Goal: Feedback & Contribution: Contribute content

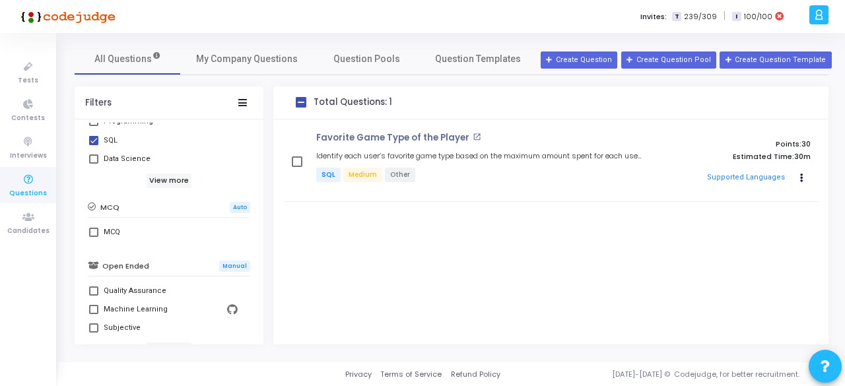
scroll to position [382, 0]
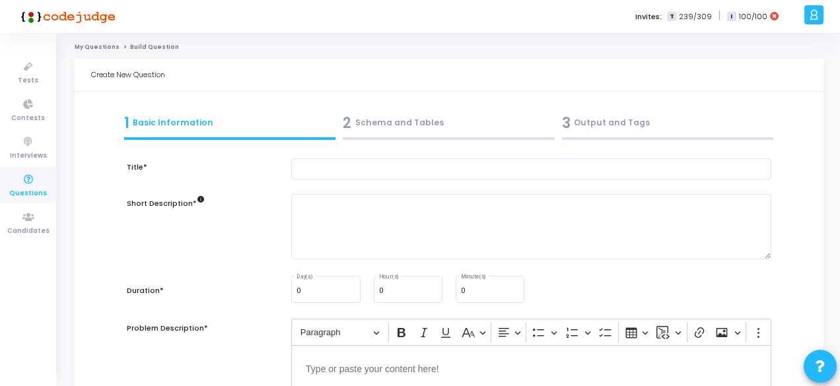
click at [28, 184] on icon at bounding box center [29, 180] width 28 height 17
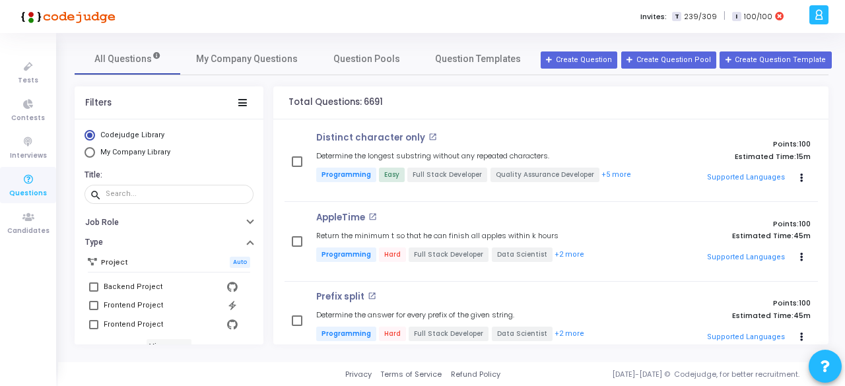
click at [125, 158] on mat-radio-button "My Company Library" at bounding box center [169, 154] width 169 height 14
click at [120, 151] on span "My Company Library" at bounding box center [135, 152] width 70 height 9
click at [95, 151] on input "My Company Library" at bounding box center [90, 152] width 11 height 11
radio input "true"
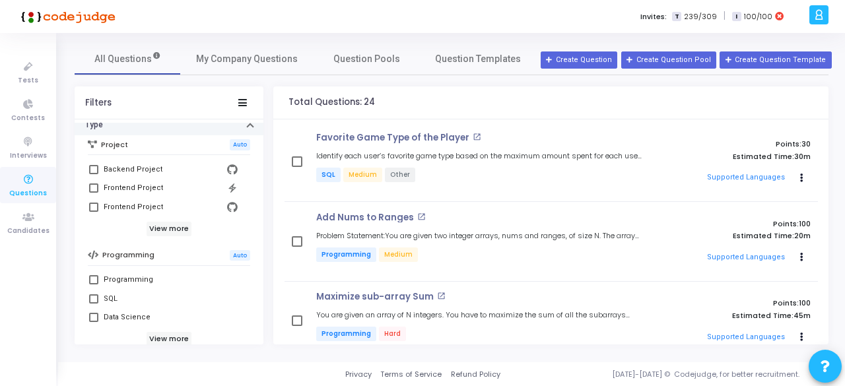
scroll to position [121, 0]
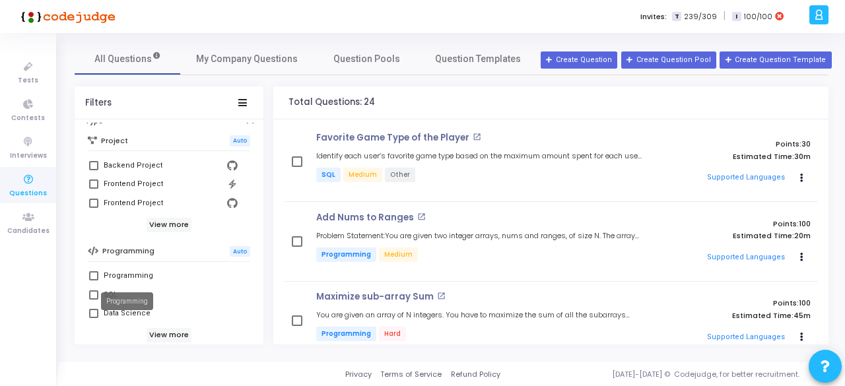
click at [96, 291] on mat-tooltip-component "Programming" at bounding box center [127, 301] width 71 height 36
click at [92, 295] on mat-tooltip-component "Programming" at bounding box center [127, 301] width 71 height 36
click at [106, 290] on mat-tooltip-component "Programming" at bounding box center [127, 301] width 71 height 36
click at [193, 281] on div "Programming" at bounding box center [171, 276] width 134 height 16
click at [94, 281] on input "Programming" at bounding box center [93, 281] width 1 height 1
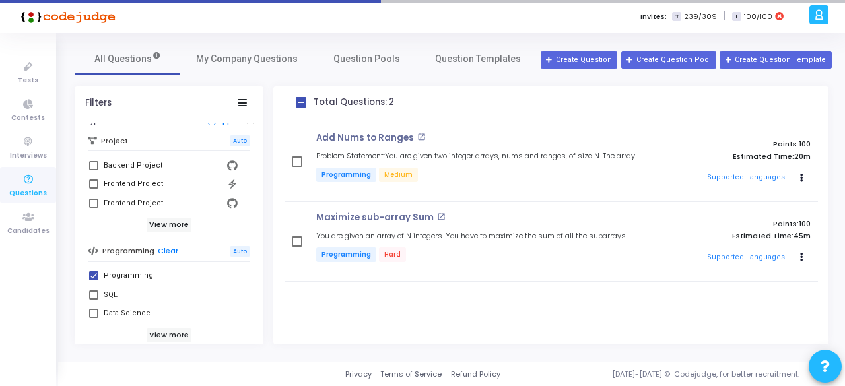
click at [98, 275] on span at bounding box center [93, 275] width 9 height 9
click at [94, 281] on input "Programming" at bounding box center [93, 281] width 1 height 1
checkbox input "false"
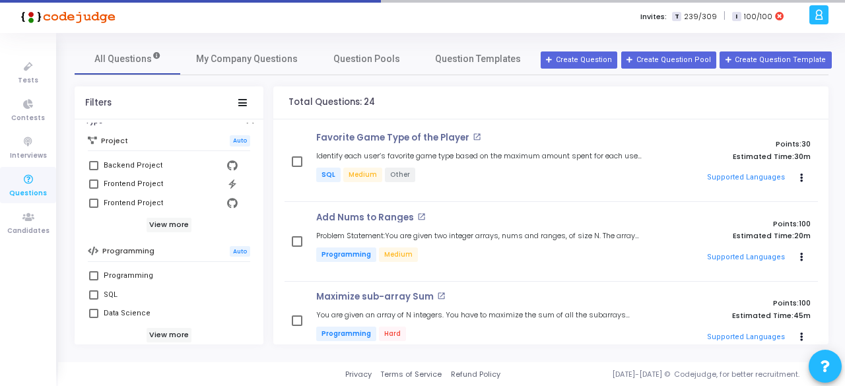
click at [94, 294] on span at bounding box center [93, 295] width 9 height 9
click at [94, 300] on input "SQL" at bounding box center [93, 300] width 1 height 1
checkbox input "true"
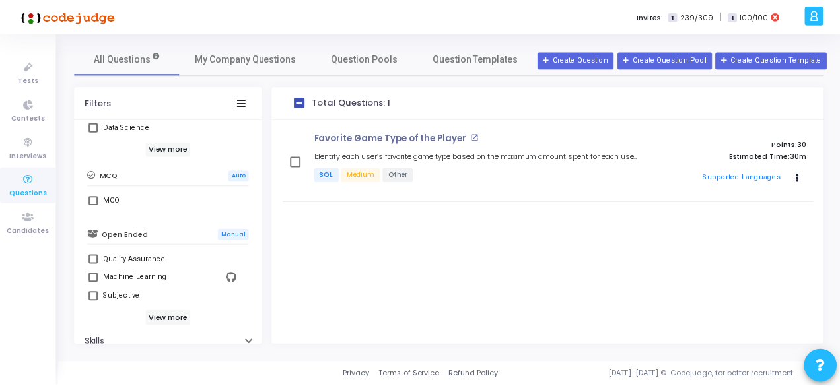
scroll to position [382, 0]
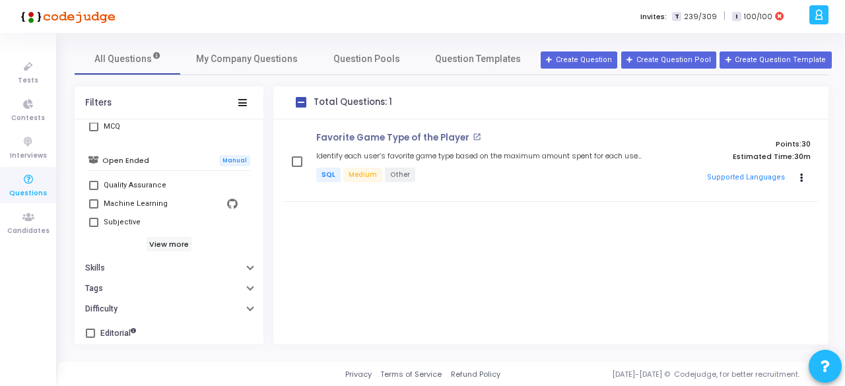
click at [254, 75] on div "All Questions My Company Questions Question Pools Question Templates Filters Co…" at bounding box center [451, 194] width 767 height 302
click at [236, 61] on span "My Company Questions" at bounding box center [247, 59] width 102 height 14
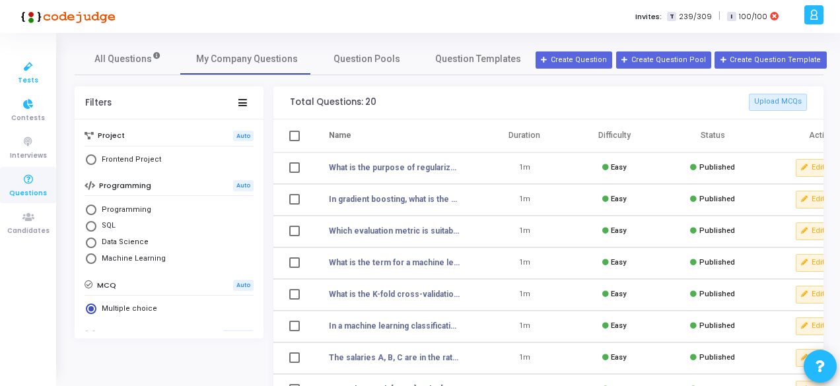
click at [21, 76] on span "Tests" at bounding box center [28, 80] width 20 height 11
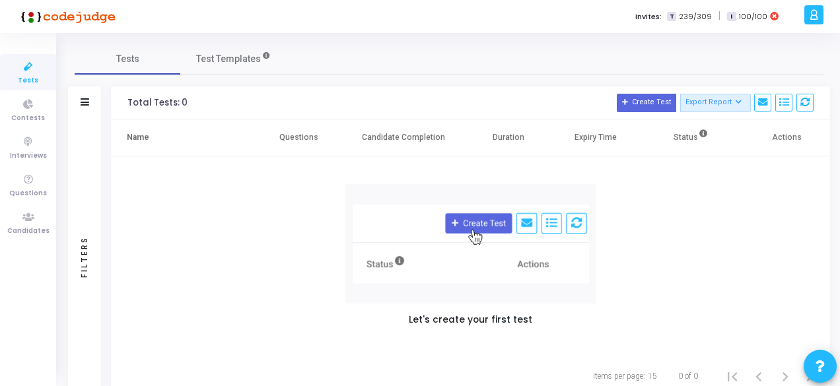
click at [94, 266] on div "Filters" at bounding box center [84, 257] width 33 height 275
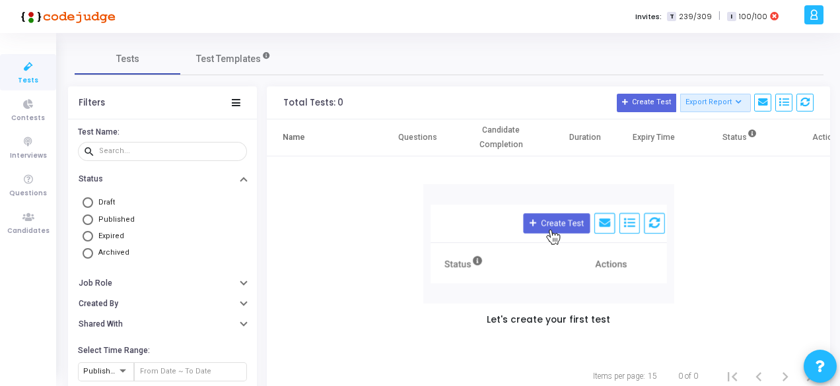
scroll to position [42, 0]
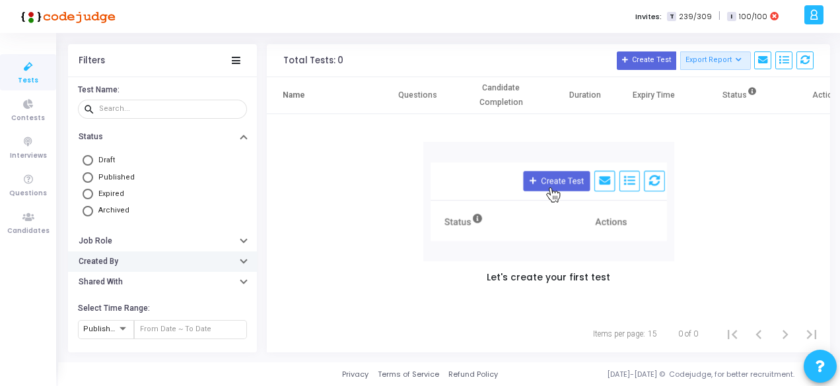
click at [98, 260] on h6 "Created By" at bounding box center [99, 262] width 40 height 10
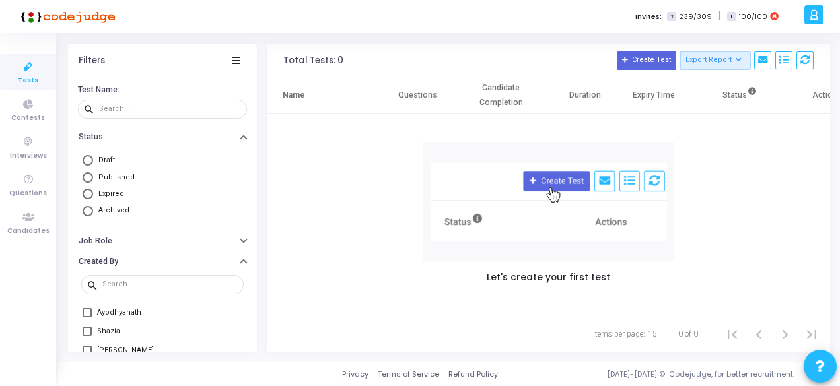
scroll to position [149, 0]
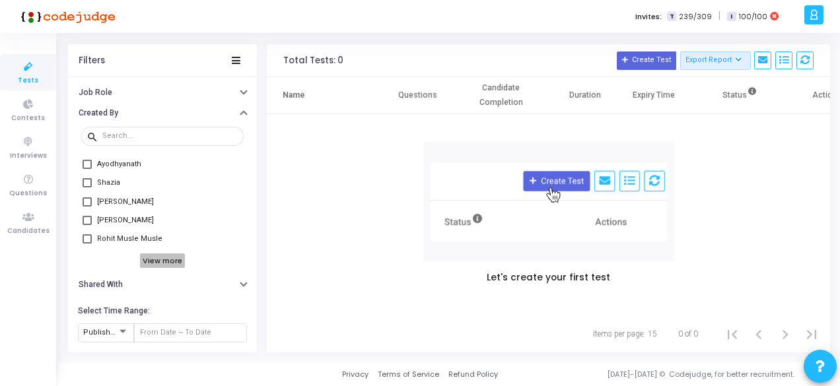
click at [149, 262] on h6 "View more" at bounding box center [163, 261] width 46 height 15
click at [145, 262] on h6 "View more" at bounding box center [163, 261] width 46 height 15
click at [153, 263] on h6 "View more" at bounding box center [163, 261] width 46 height 15
click at [149, 260] on h6 "View more" at bounding box center [163, 261] width 46 height 15
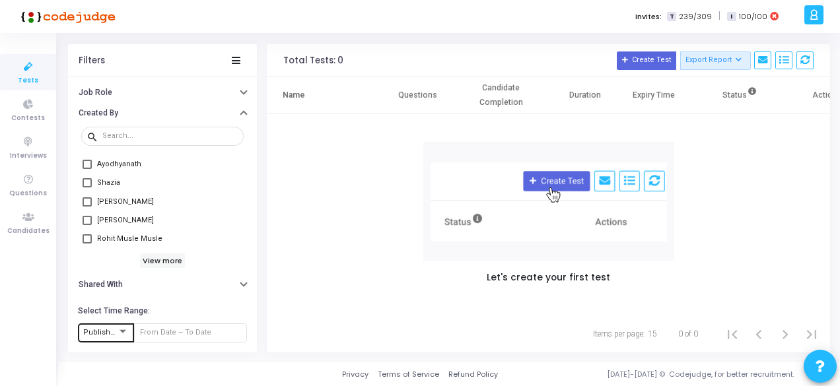
click at [110, 330] on span "Published At" at bounding box center [105, 332] width 45 height 9
click at [116, 131] on div at bounding box center [420, 193] width 840 height 386
click at [116, 131] on div at bounding box center [170, 135] width 136 height 21
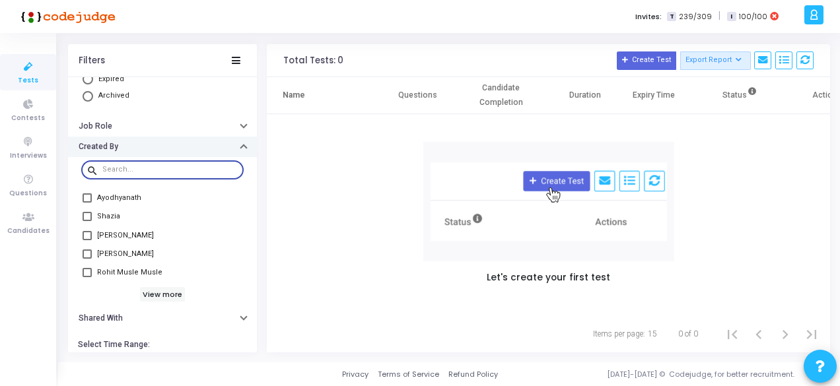
scroll to position [0, 0]
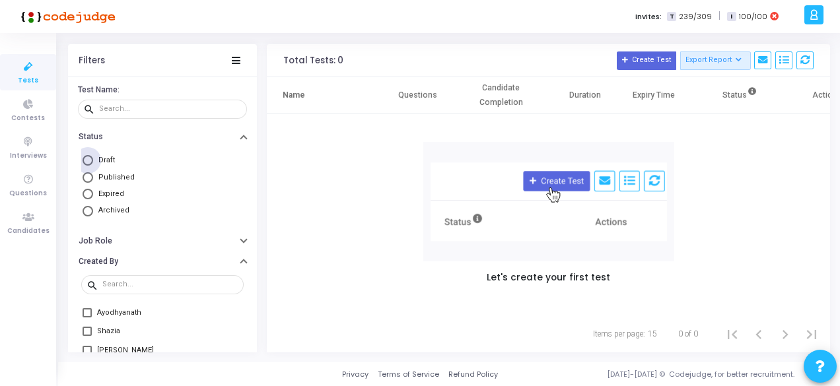
click at [91, 163] on span at bounding box center [88, 160] width 11 height 11
click at [91, 163] on input "Draft" at bounding box center [88, 160] width 11 height 11
radio input "true"
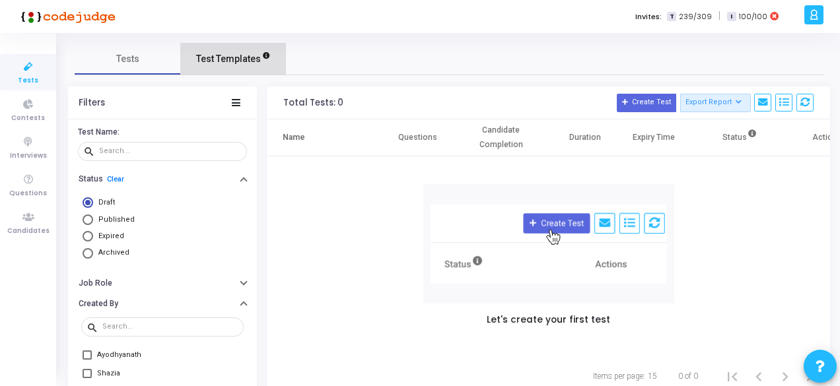
click at [236, 56] on span "Test Templates" at bounding box center [228, 59] width 65 height 14
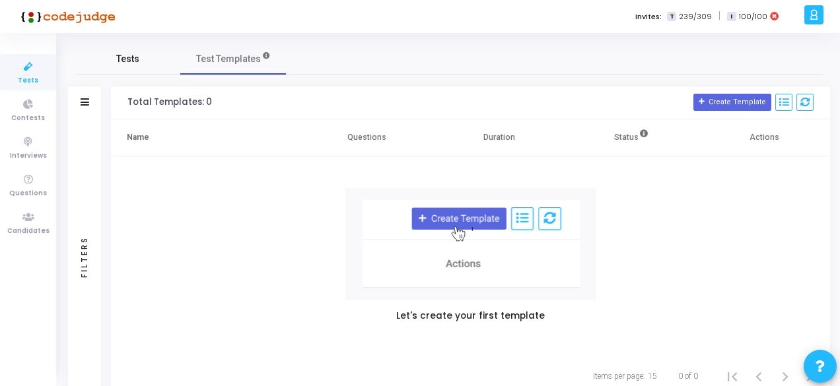
click at [139, 68] on link "Tests" at bounding box center [128, 59] width 106 height 32
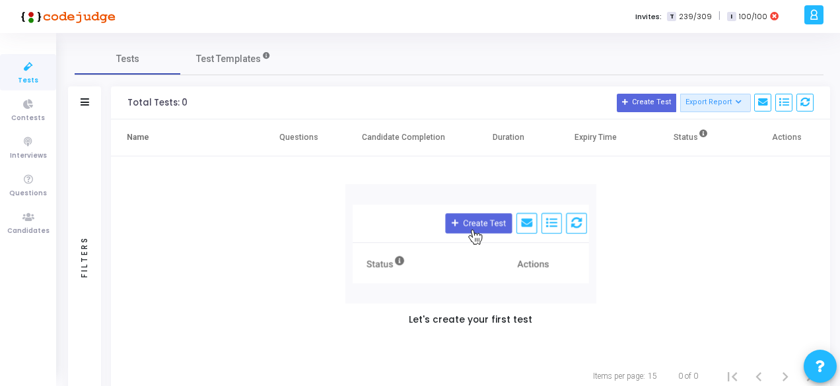
click at [87, 234] on div "Filters" at bounding box center [85, 256] width 12 height 145
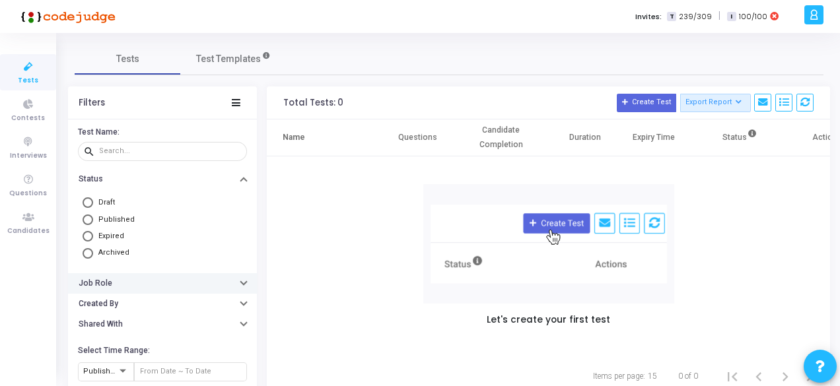
scroll to position [42, 0]
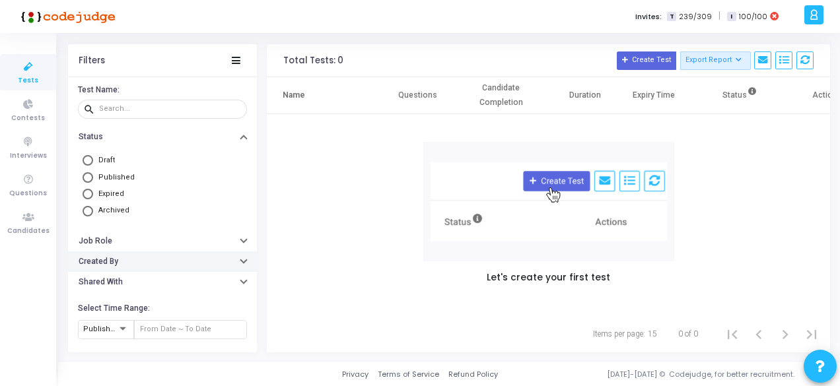
click at [119, 259] on button "Created By" at bounding box center [162, 262] width 189 height 20
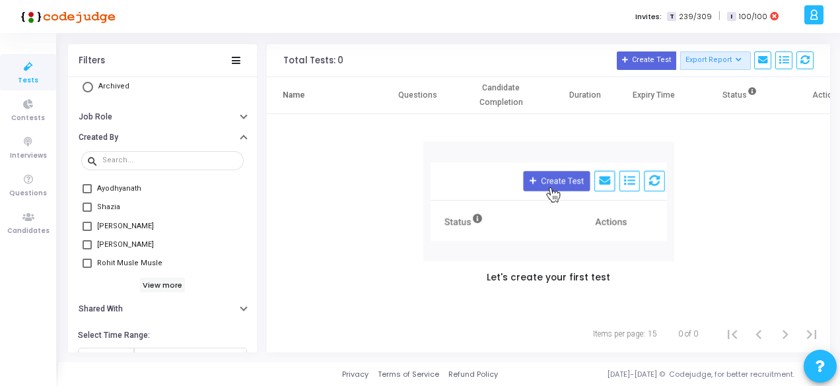
scroll to position [127, 0]
click at [148, 291] on div "search Ayodhyanath Shazia gayathri Chaitanya Rohit Musle Musle View more" at bounding box center [162, 220] width 189 height 151
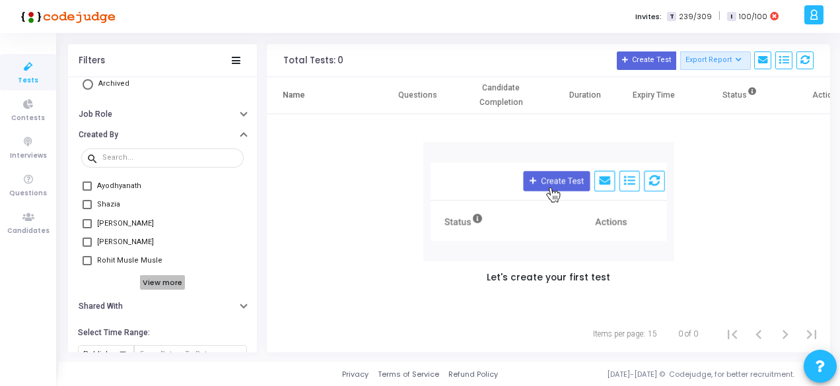
click at [158, 283] on h6 "View more" at bounding box center [163, 282] width 46 height 15
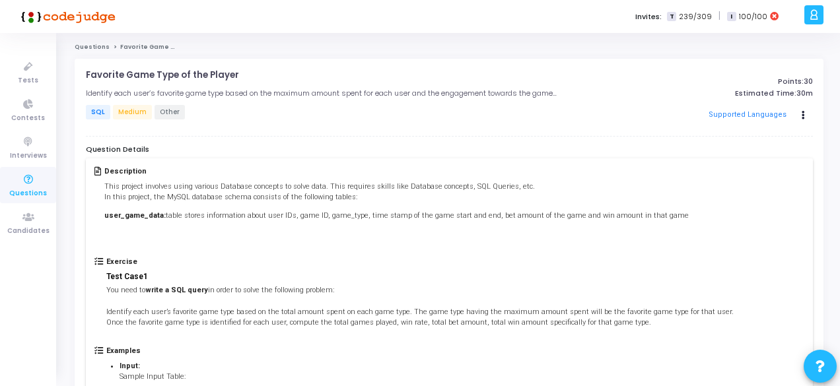
click at [92, 48] on link "Questions" at bounding box center [92, 47] width 35 height 8
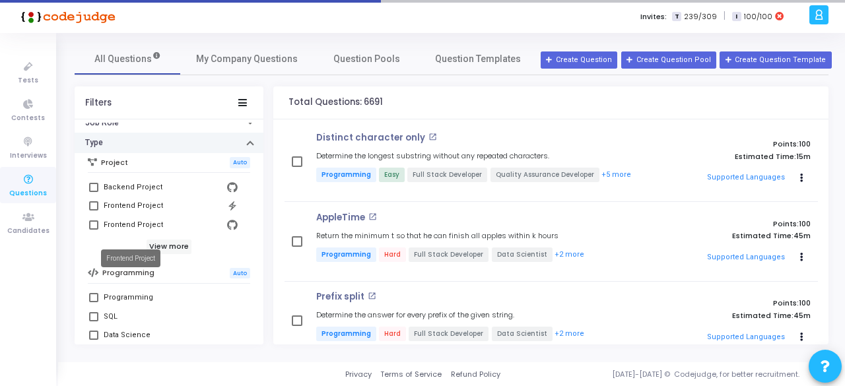
scroll to position [104, 0]
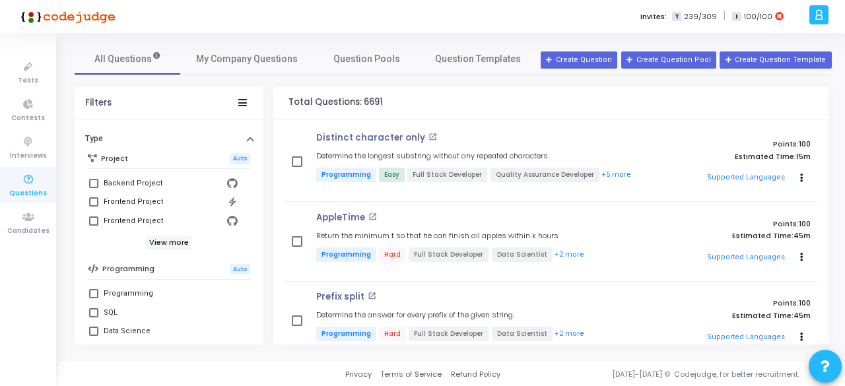
click at [97, 312] on span at bounding box center [93, 312] width 9 height 9
click at [94, 318] on input "SQL" at bounding box center [93, 318] width 1 height 1
checkbox input "true"
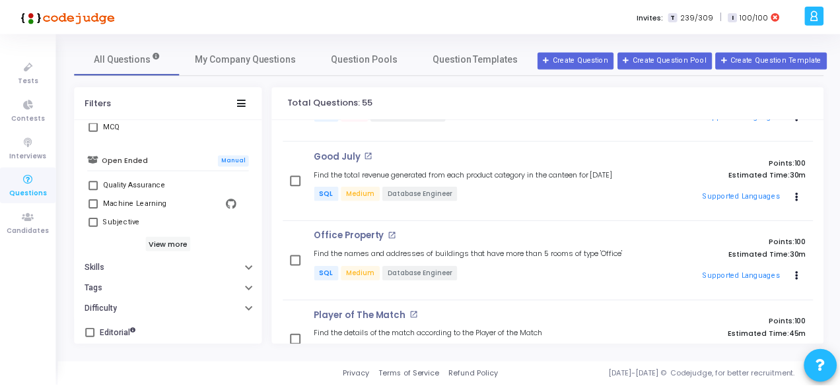
scroll to position [897, 0]
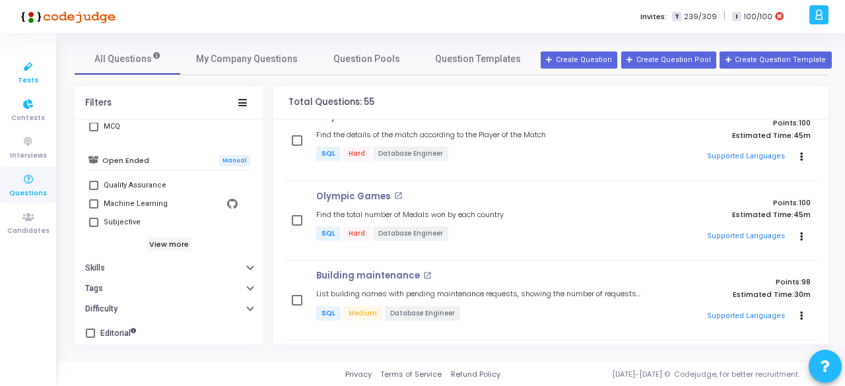
click at [20, 77] on span "Tests" at bounding box center [28, 80] width 20 height 11
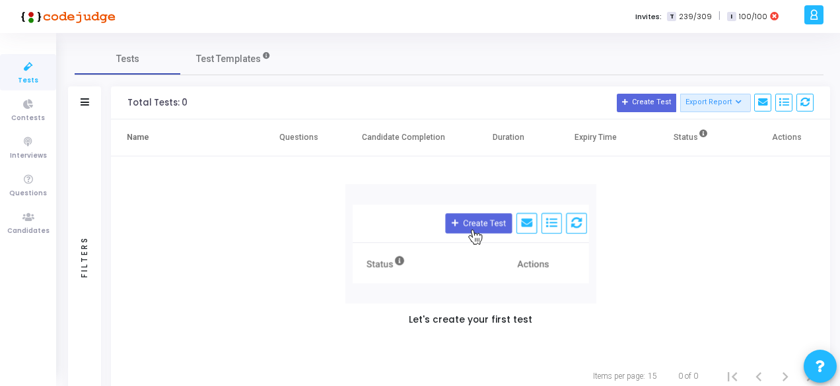
click at [94, 229] on div "Filters" at bounding box center [84, 257] width 33 height 275
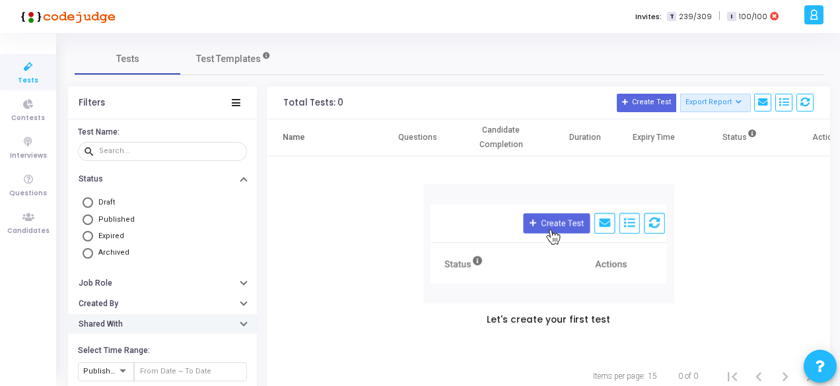
scroll to position [42, 0]
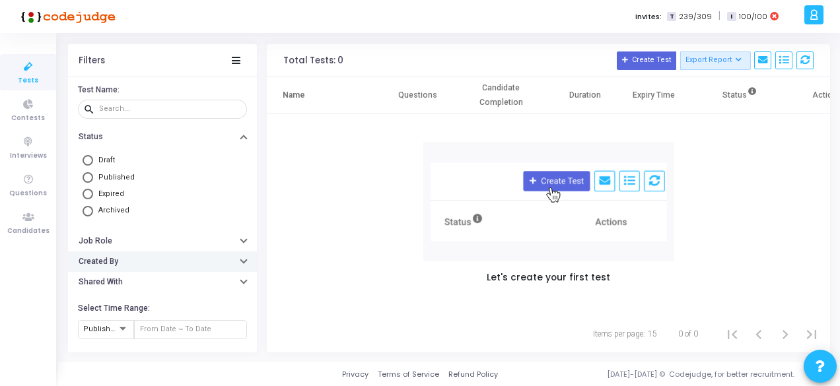
click at [98, 260] on h6 "Created By" at bounding box center [99, 262] width 40 height 10
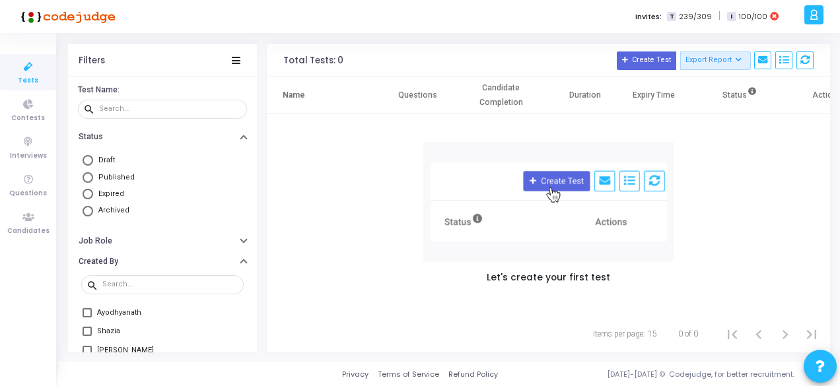
scroll to position [149, 0]
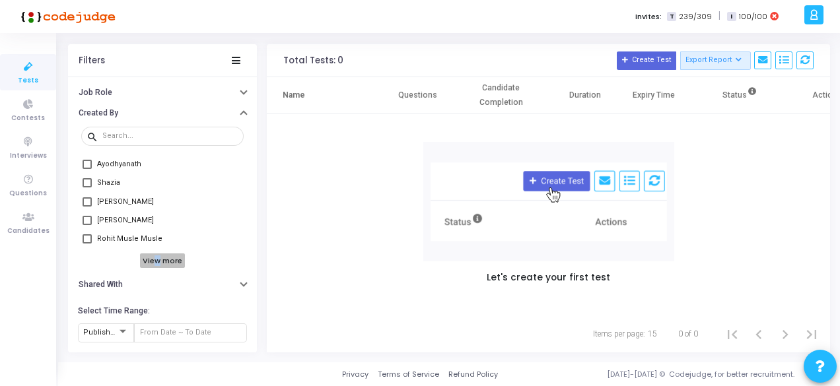
click at [155, 261] on h6 "View more" at bounding box center [163, 261] width 46 height 15
click at [129, 133] on input "text" at bounding box center [170, 136] width 136 height 8
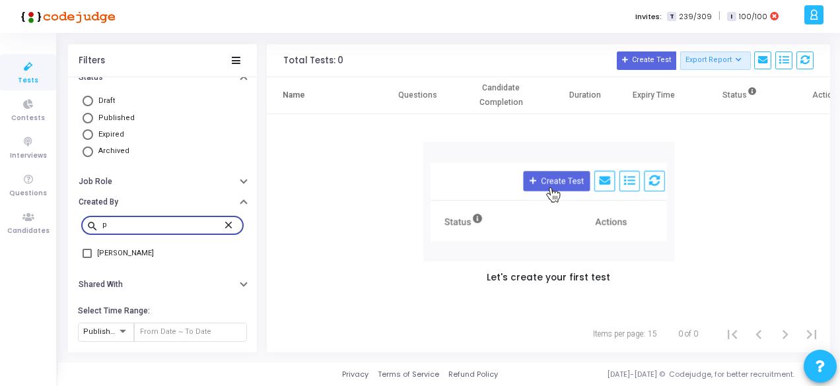
scroll to position [59, 0]
type input "puj"
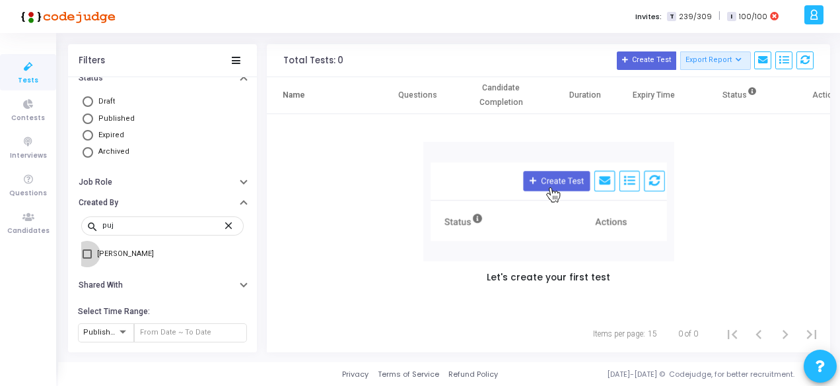
click at [87, 252] on span at bounding box center [87, 254] width 9 height 9
click at [87, 259] on input "Pujitha Rayudu" at bounding box center [87, 259] width 1 height 1
checkbox input "true"
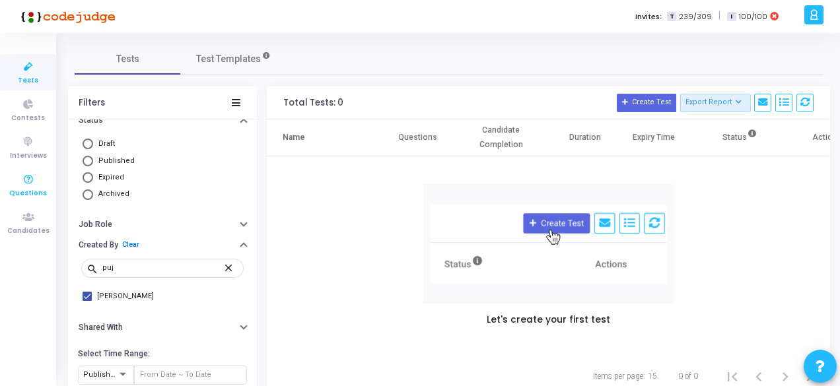
click at [30, 182] on icon at bounding box center [29, 180] width 28 height 17
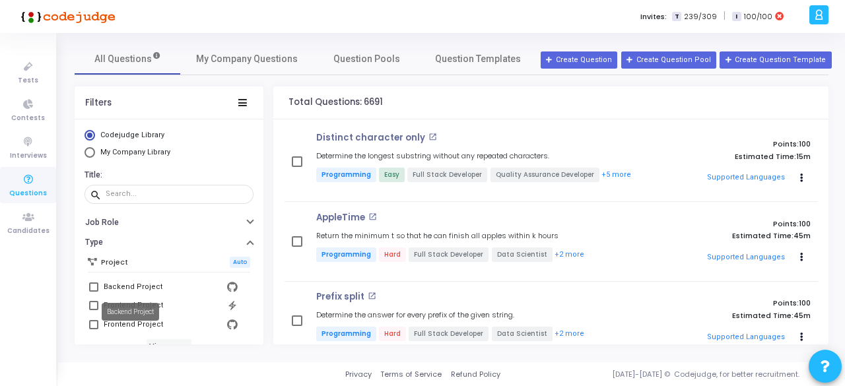
scroll to position [382, 0]
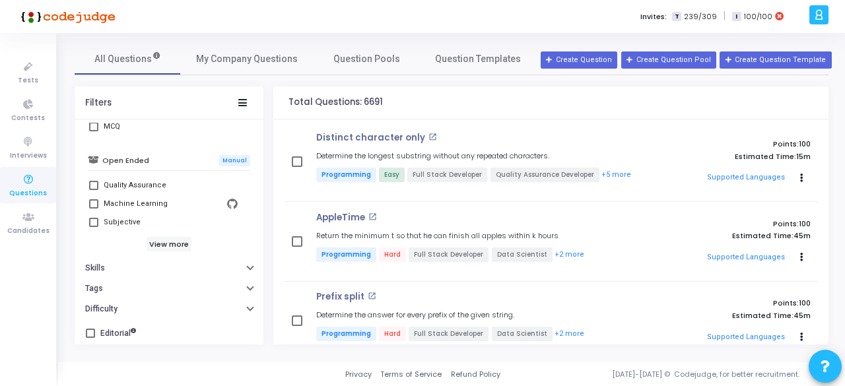
click at [136, 291] on button "Tags" at bounding box center [169, 289] width 189 height 20
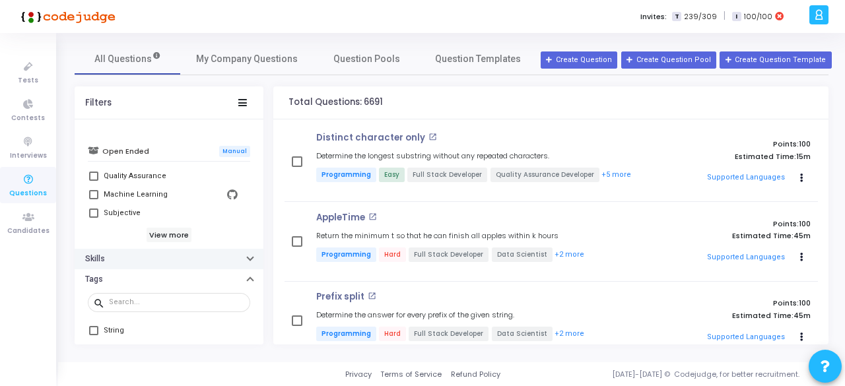
click at [136, 258] on button "Skills" at bounding box center [169, 259] width 189 height 20
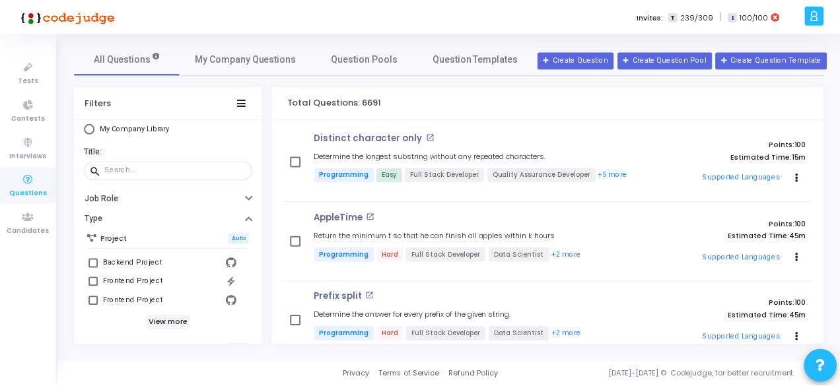
scroll to position [0, 0]
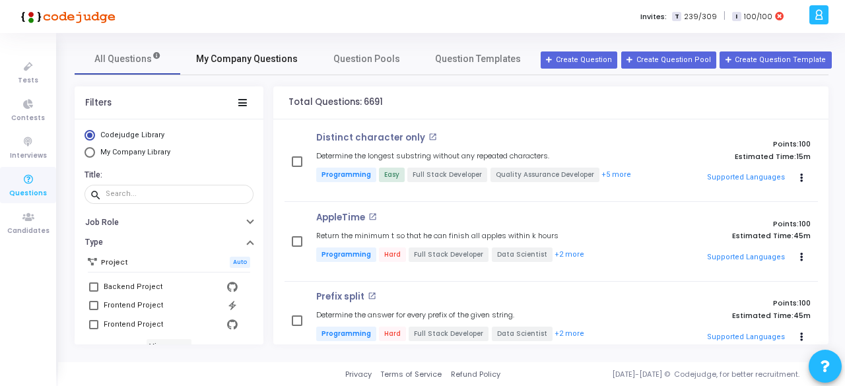
click at [236, 51] on link "My Company Questions" at bounding box center [246, 59] width 133 height 32
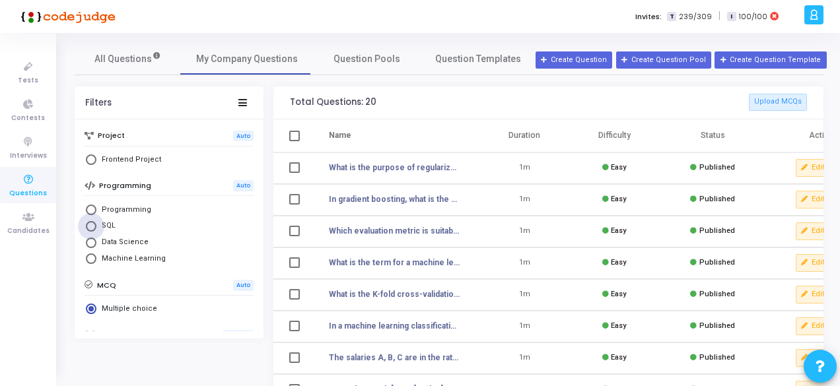
click at [100, 225] on span "SQL" at bounding box center [105, 226] width 19 height 11
click at [96, 225] on input "SQL" at bounding box center [91, 226] width 11 height 11
radio input "true"
radio input "false"
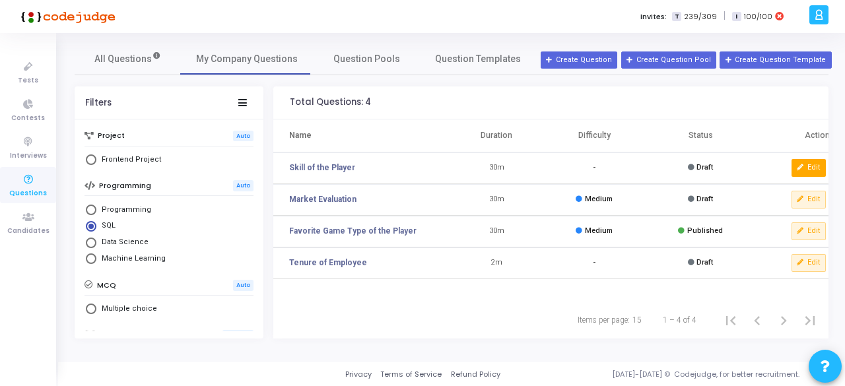
click at [818, 171] on button "Edit" at bounding box center [809, 167] width 34 height 17
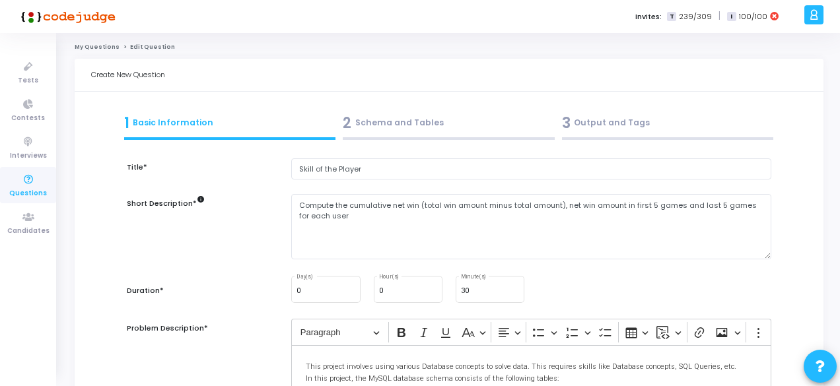
click at [376, 127] on div "2 Schema and Tables" at bounding box center [449, 123] width 212 height 22
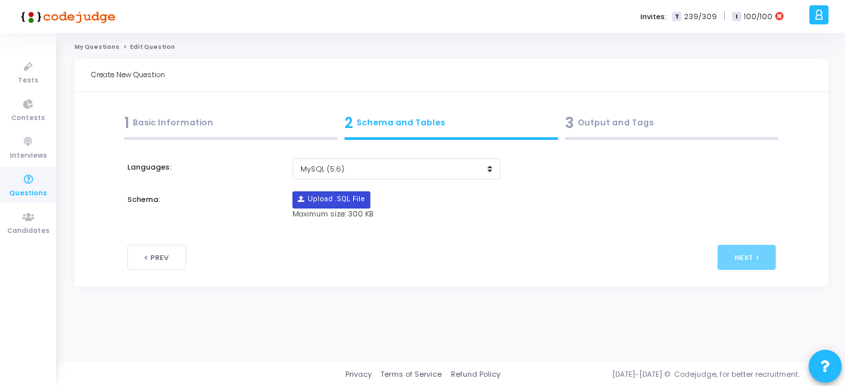
click at [328, 203] on input "file" at bounding box center [331, 200] width 77 height 16
type input "C:\fakepath\sample_template_q2.sql"
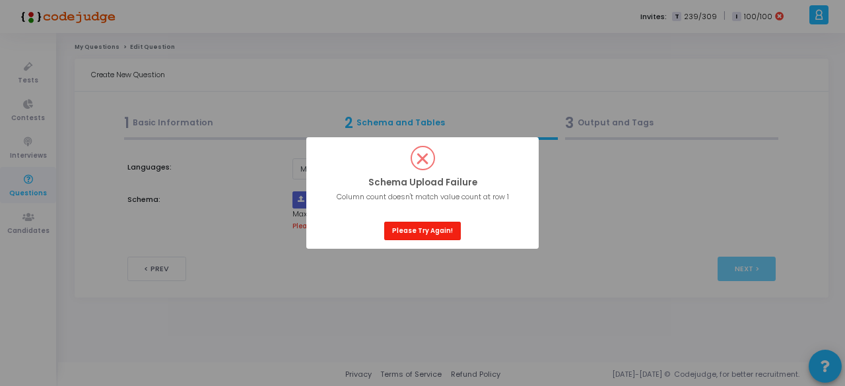
click at [427, 229] on button "Please Try Again!" at bounding box center [422, 231] width 77 height 18
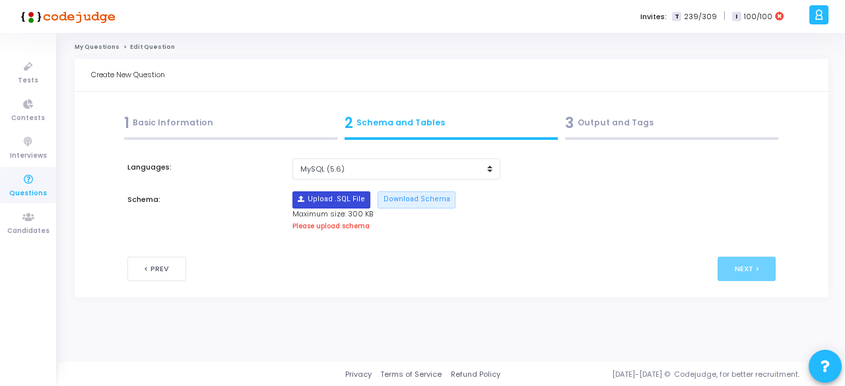
click at [338, 202] on input "file" at bounding box center [331, 200] width 77 height 16
type input "C:\fakepath\sample_template_q2.sql"
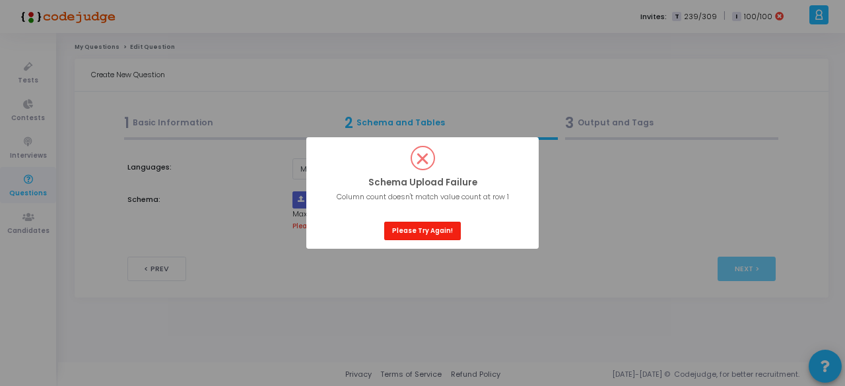
click at [433, 233] on button "Please Try Again!" at bounding box center [422, 231] width 77 height 18
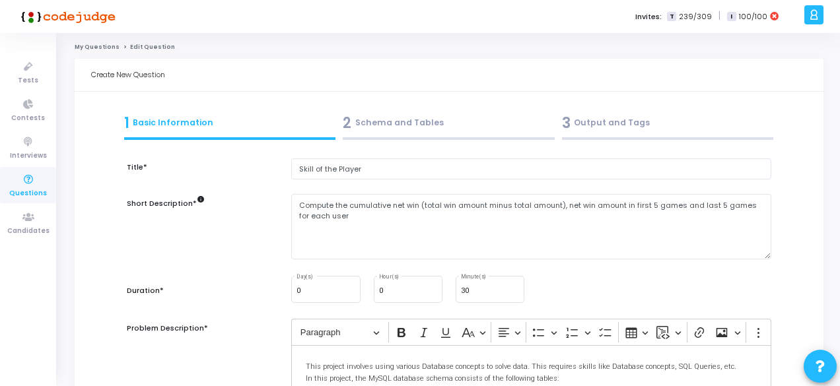
click at [386, 120] on div "2 Schema and Tables" at bounding box center [449, 123] width 212 height 22
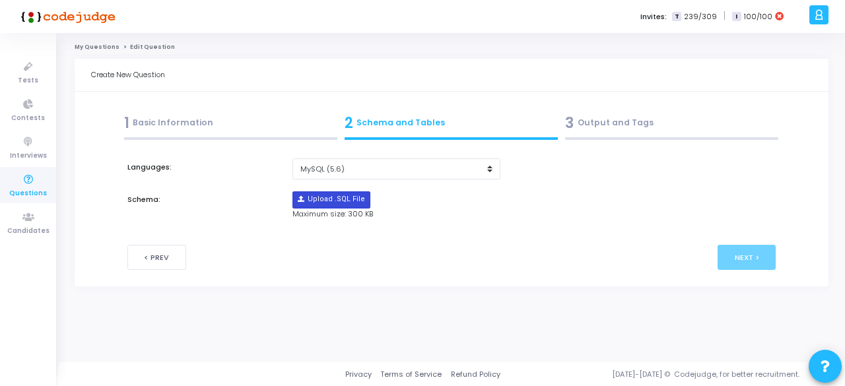
click at [339, 203] on input "file" at bounding box center [331, 200] width 77 height 16
type input "C:\fakepath\sample_template_q2.sql"
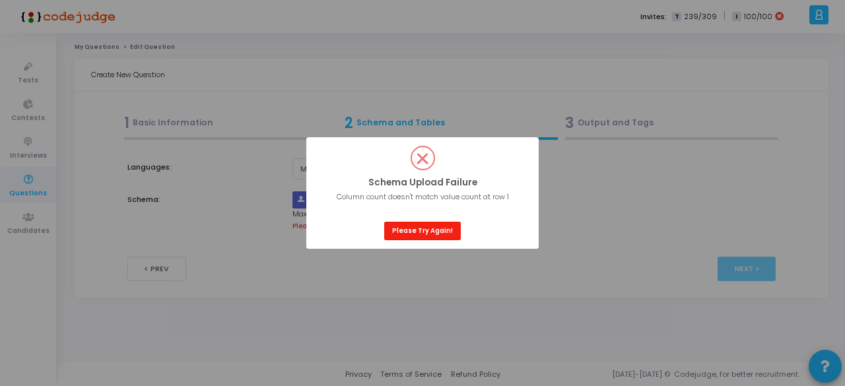
click at [404, 232] on button "Please Try Again!" at bounding box center [422, 231] width 77 height 18
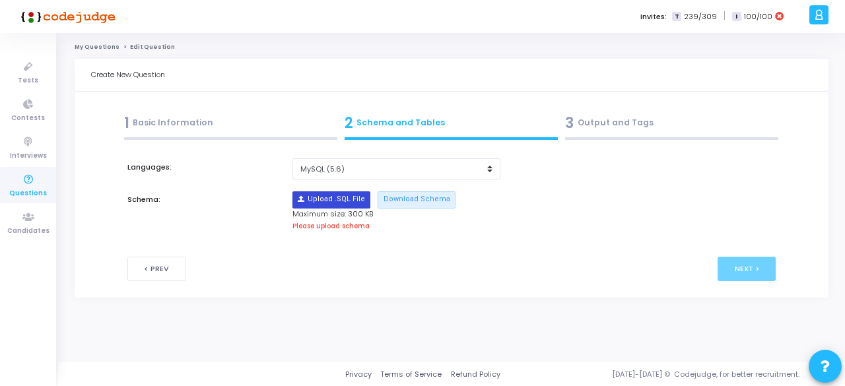
click at [331, 201] on input "file" at bounding box center [331, 200] width 77 height 16
type input "C:\fakepath\sample_template2.sql"
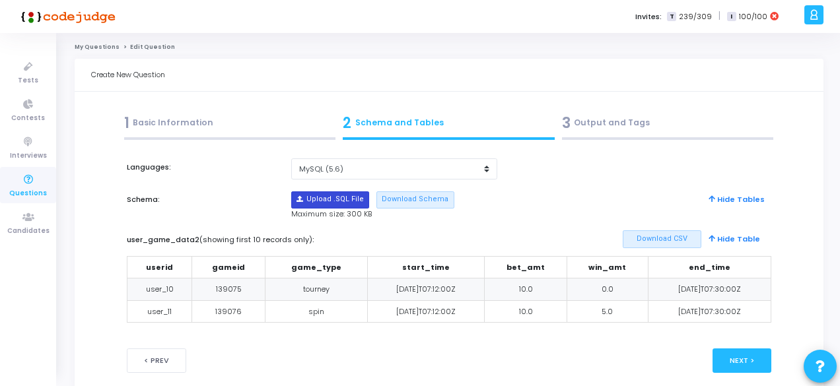
click at [341, 195] on input "file" at bounding box center [330, 200] width 77 height 16
type input "C:\fakepath\sample_template_q2.sql"
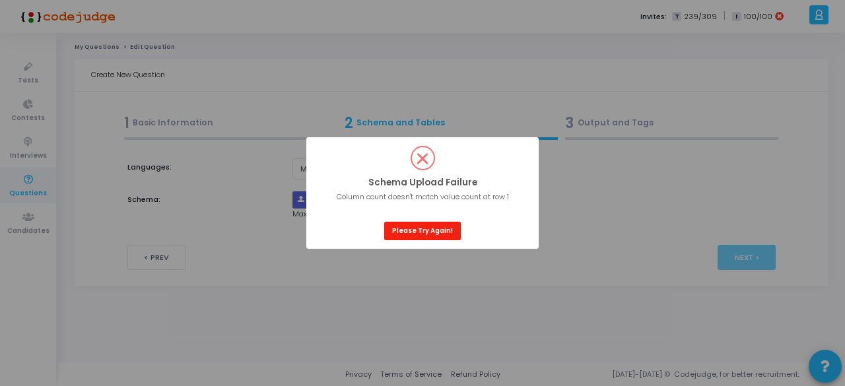
click at [425, 226] on button "Please Try Again!" at bounding box center [422, 231] width 77 height 18
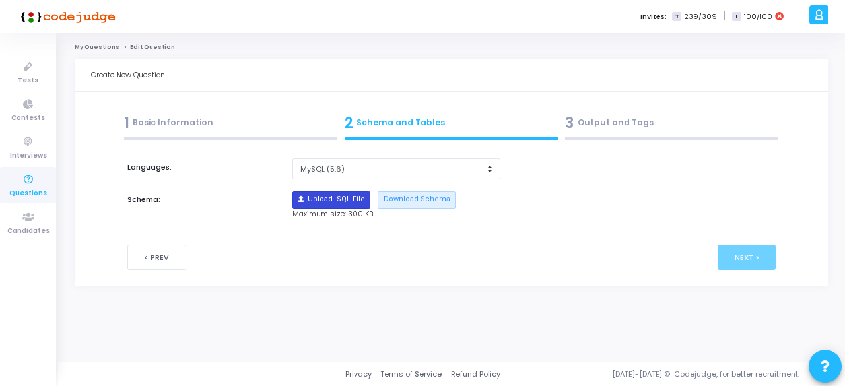
click at [339, 205] on input "file" at bounding box center [331, 200] width 77 height 16
type input "C:\fakepath\sample_template3.sql"
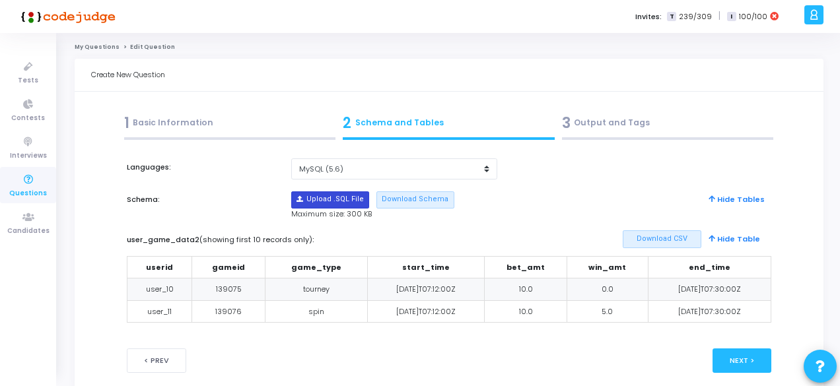
click at [342, 203] on input "file" at bounding box center [330, 200] width 77 height 16
type input "C:\fakepath\sample_template3.sql"
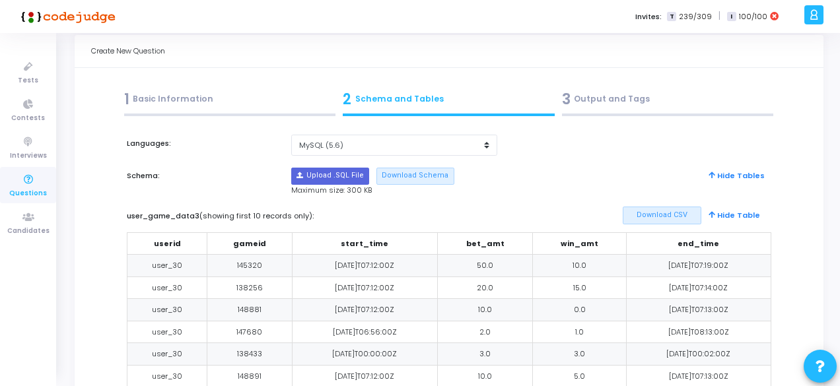
scroll to position [23, 0]
click at [609, 105] on div "3 Output and Tags" at bounding box center [668, 100] width 212 height 22
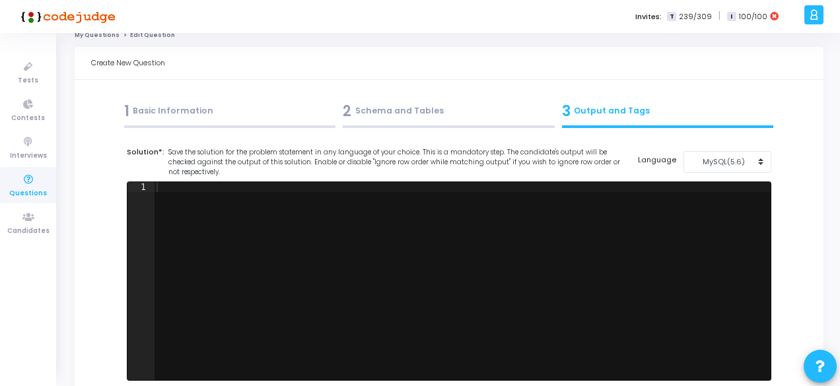
scroll to position [2, 0]
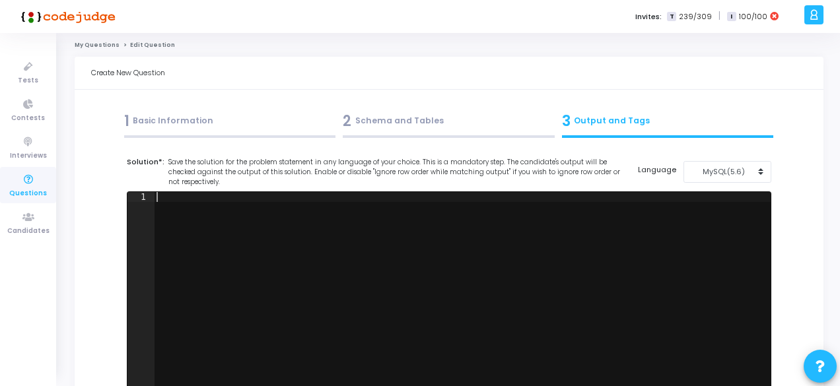
click at [361, 211] on div at bounding box center [462, 301] width 617 height 218
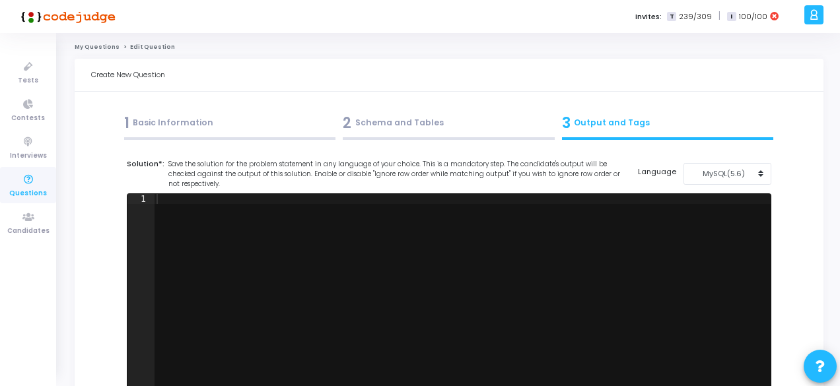
click at [246, 125] on div "1 Basic Information" at bounding box center [230, 123] width 212 height 22
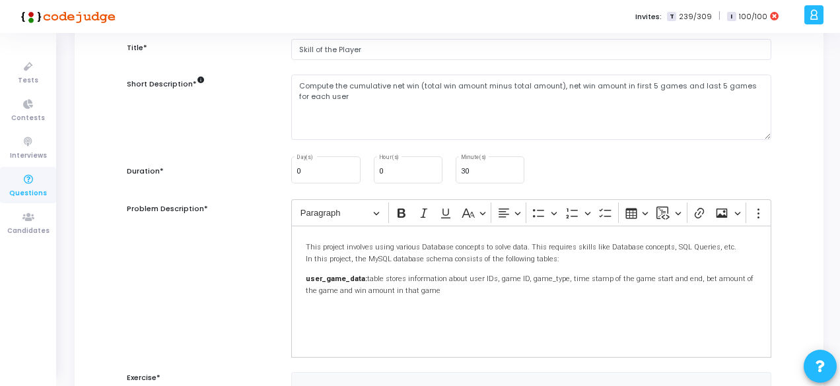
scroll to position [119, 0]
click at [477, 168] on input "30" at bounding box center [490, 172] width 58 height 8
type input "3"
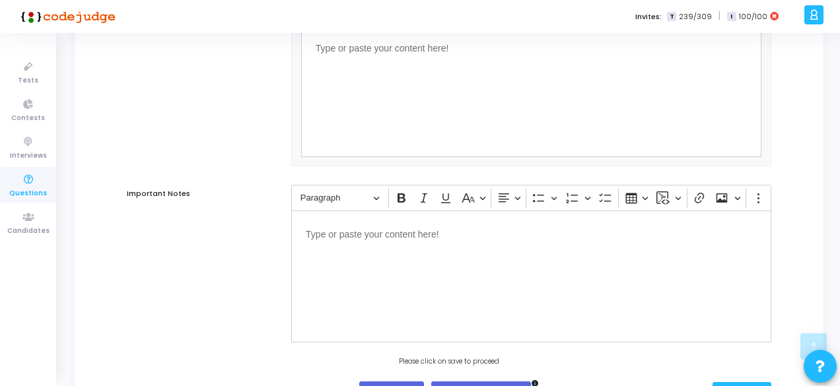
scroll to position [1142, 0]
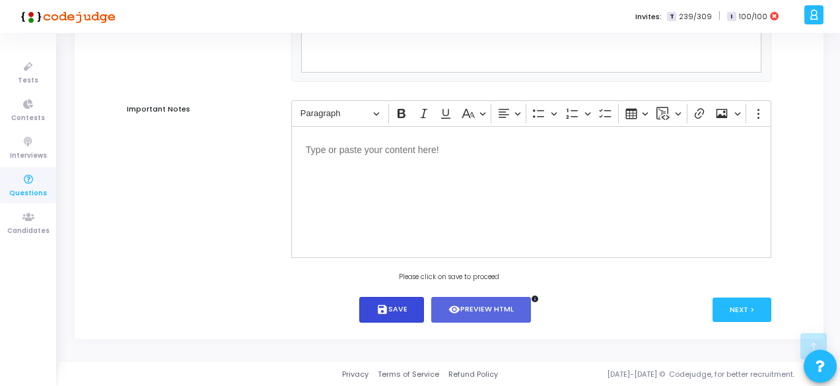
type input "10"
click at [398, 306] on button "save Save" at bounding box center [391, 310] width 65 height 26
click at [743, 307] on button "Next >" at bounding box center [741, 310] width 59 height 24
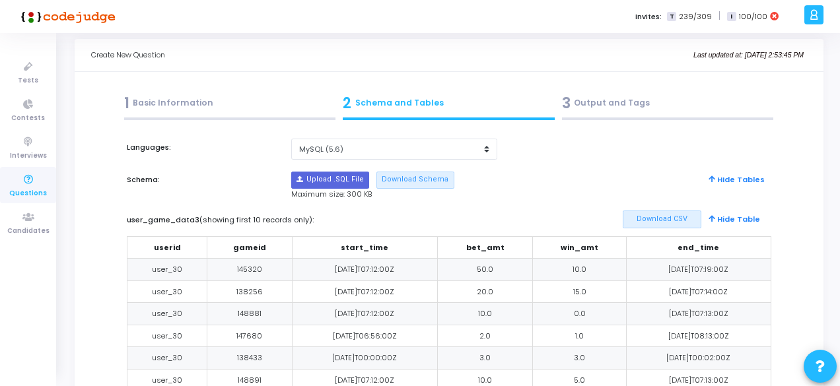
scroll to position [0, 0]
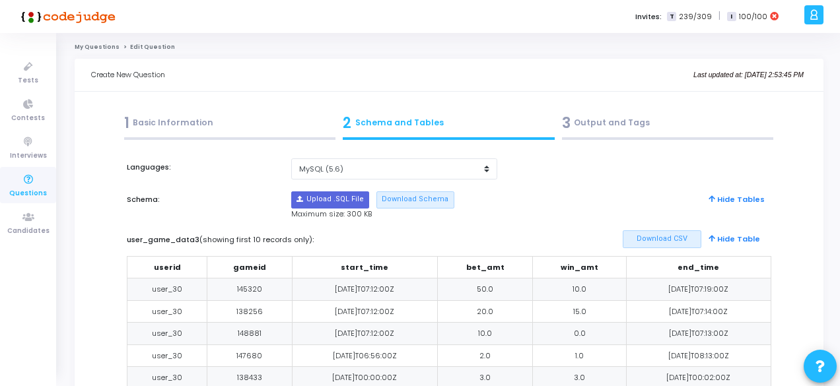
click at [623, 126] on div "3 Output and Tags" at bounding box center [668, 123] width 212 height 22
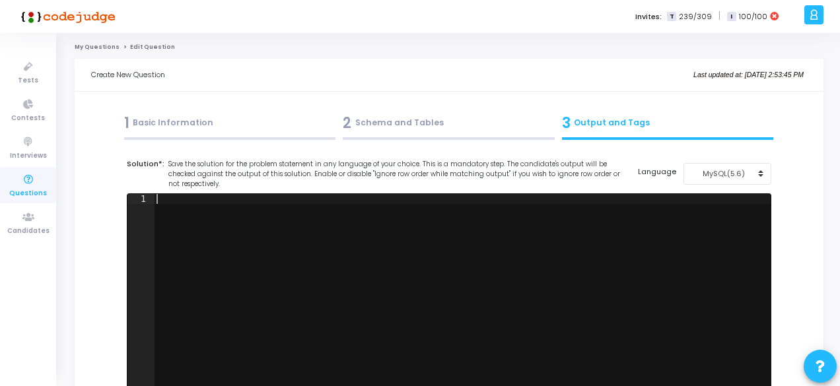
click at [323, 232] on div at bounding box center [462, 303] width 617 height 218
paste textarea "select * from test.user_game_data3; select userid, sum(case when ascen_cnt<=3 t…"
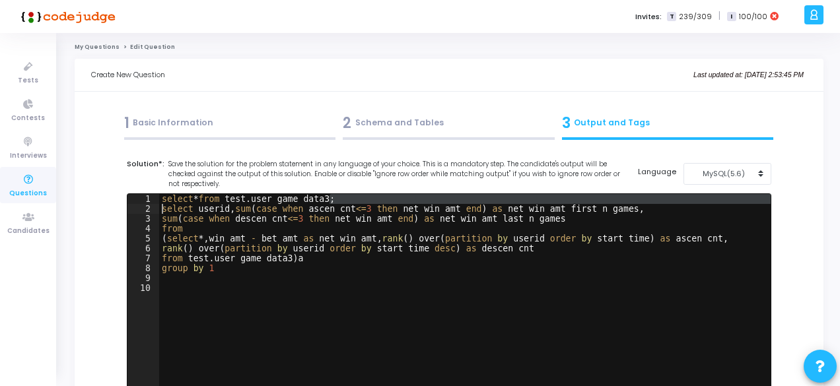
drag, startPoint x: 339, startPoint y: 201, endPoint x: 133, endPoint y: 205, distance: 205.4
click at [133, 205] on div "1 2 3 4 5 6 7 8 9 10 select * from test . user_game_data3 ; select userid , sum…" at bounding box center [448, 293] width 643 height 198
click at [330, 199] on div "select * from test . user_game_data3 ; select userid , sum ( case when ascen_cn…" at bounding box center [464, 293] width 611 height 198
type textarea "select * from test.user_game_data3;"
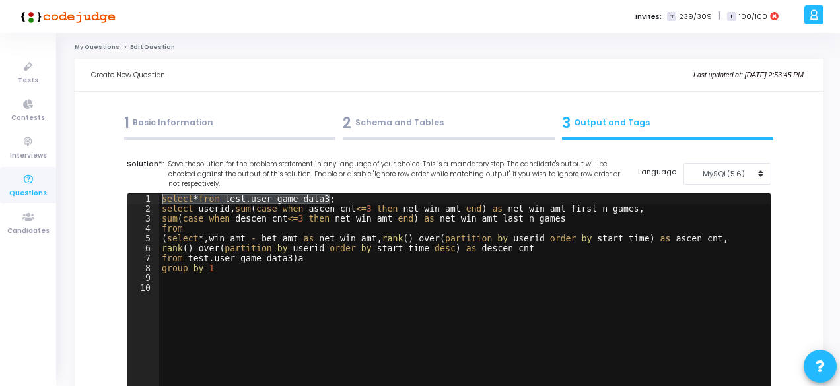
drag, startPoint x: 330, startPoint y: 199, endPoint x: 175, endPoint y: 193, distance: 155.3
click at [175, 194] on div "select * from test . user_game_data3 ; select userid , sum ( case when ascen_cn…" at bounding box center [464, 303] width 611 height 218
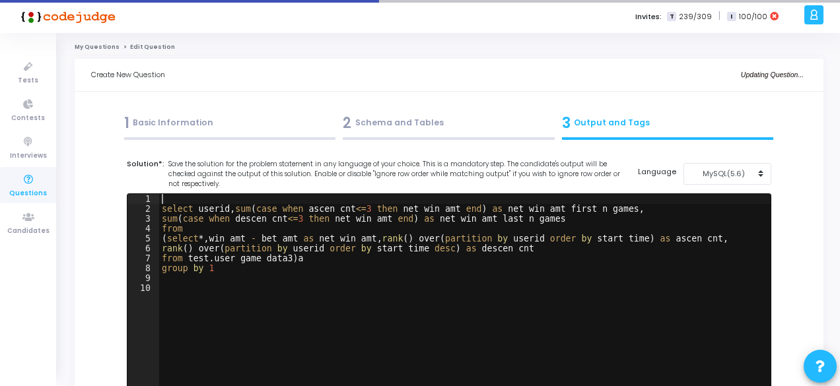
click at [207, 260] on div "select userid , sum ( case when ascen_cnt <= 3 then net_win_amt end ) as net_wi…" at bounding box center [464, 303] width 611 height 218
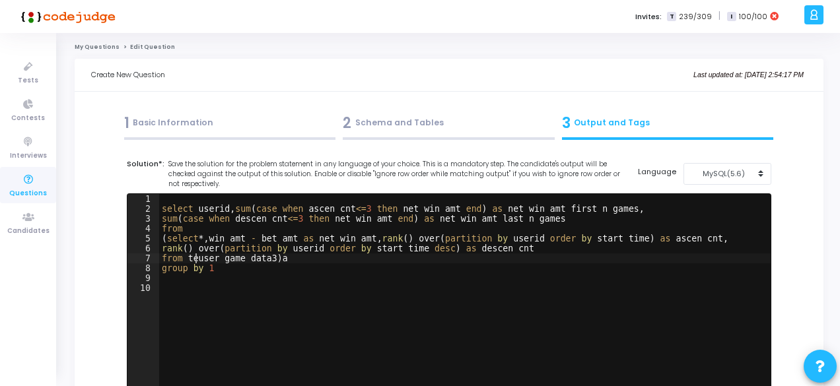
type textarea "from user_game_data3)a"
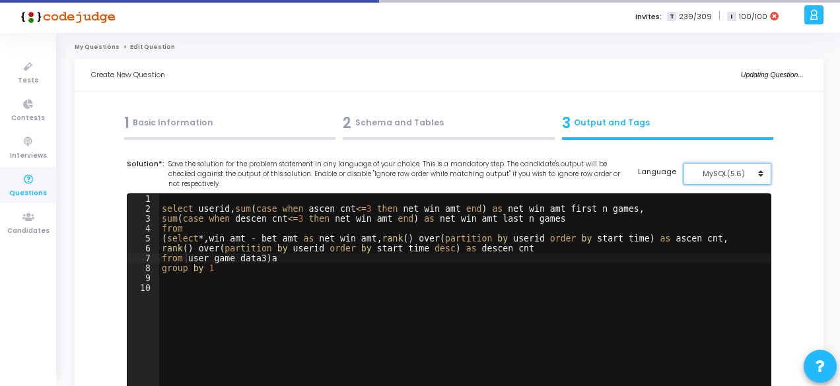
click at [745, 172] on div "MySQL(5.6)" at bounding box center [723, 173] width 65 height 11
click at [709, 202] on button "MySQL (8.0)" at bounding box center [734, 203] width 102 height 13
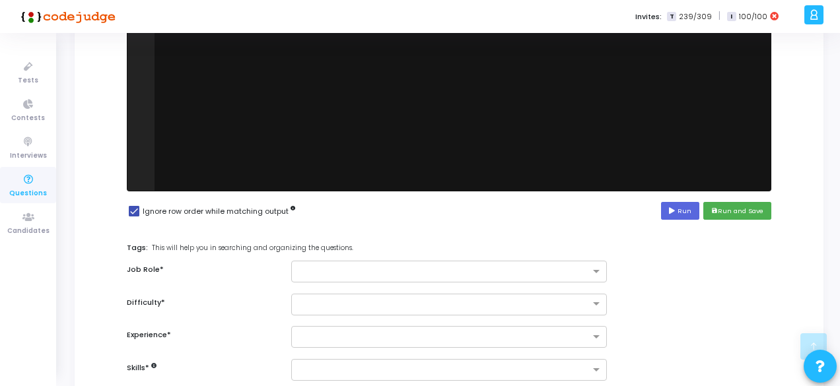
scroll to position [203, 0]
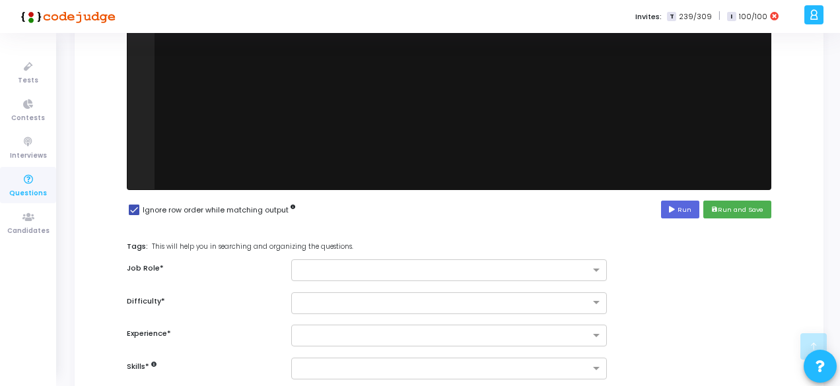
click at [621, 93] on div at bounding box center [462, 100] width 617 height 218
paste textarea "select * from test.user_game_data3;"
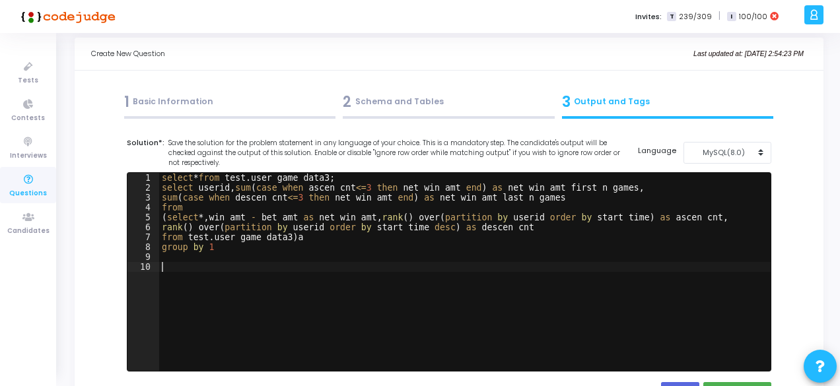
scroll to position [20, 0]
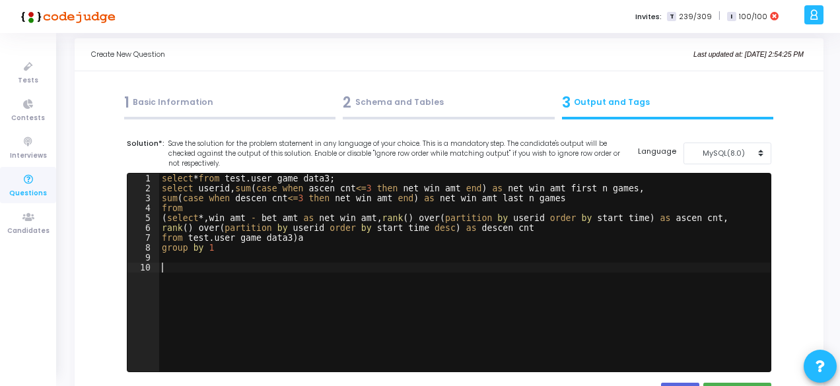
click at [359, 176] on div "select * from test . user_game_data3 ; select userid , sum ( case when ascen_cn…" at bounding box center [464, 283] width 611 height 218
click at [164, 179] on div "select * from test . user_game_data3 ; select userid , sum ( case when ascen_cn…" at bounding box center [464, 283] width 611 height 218
type textarea "s"
click at [202, 238] on div "select userid , sum ( case when ascen_cnt <= 3 then net_win_amt end ) as net_wi…" at bounding box center [464, 283] width 611 height 218
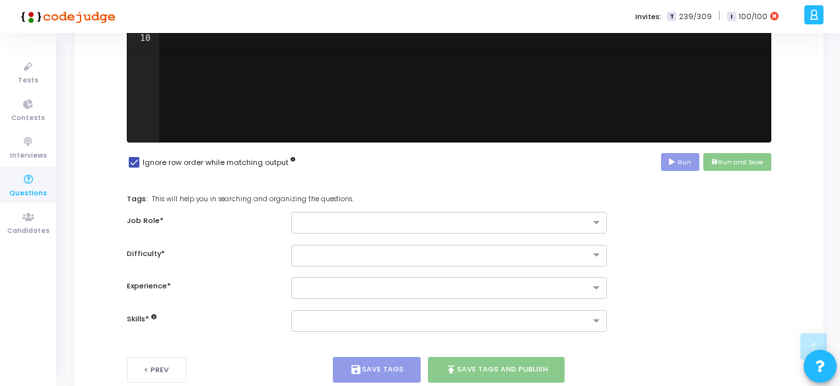
scroll to position [309, 0]
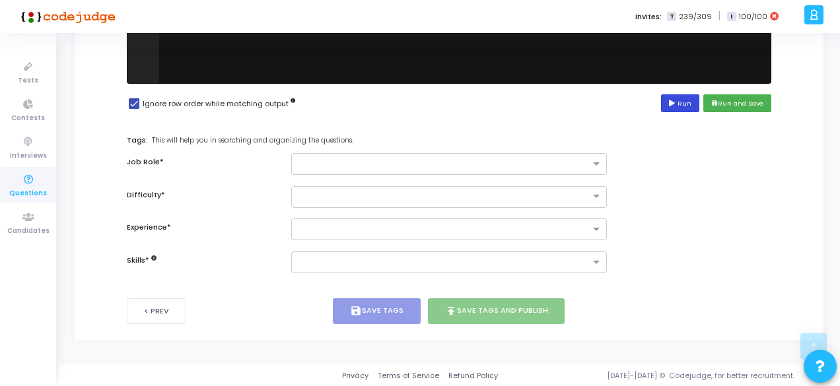
click at [682, 98] on button "Run" at bounding box center [680, 103] width 38 height 18
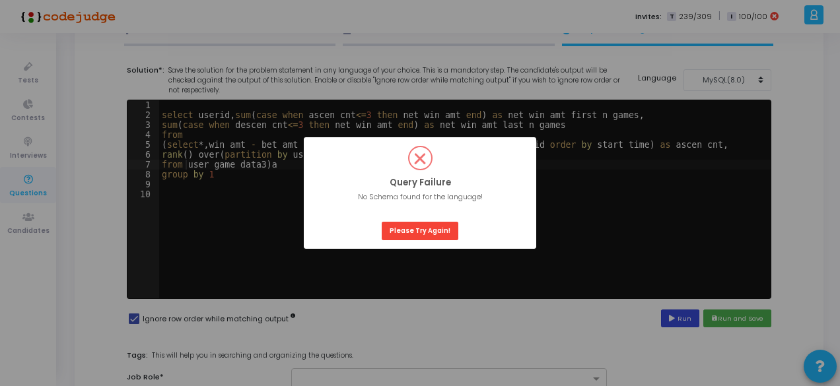
scroll to position [94, 0]
click at [439, 234] on button "Please Try Again!" at bounding box center [420, 231] width 77 height 18
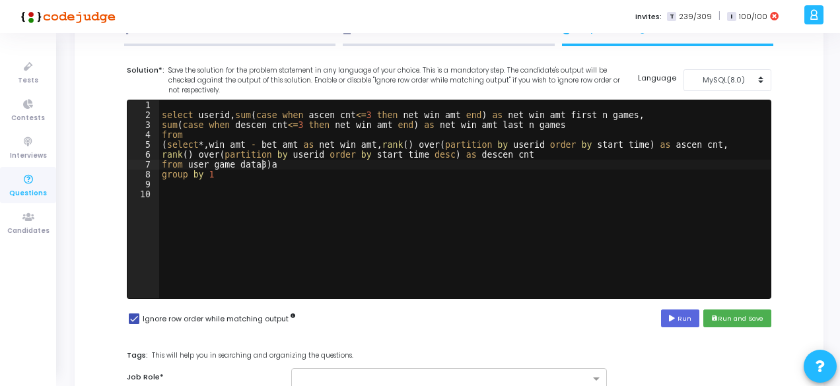
click at [261, 163] on div "select userid , sum ( case when ascen_cnt <= 3 then net_win_amt end ) as net_wi…" at bounding box center [464, 209] width 611 height 218
click at [232, 114] on div "select userid , sum ( case when ascen_cnt <= 3 then net_win_amt end ) as net_wi…" at bounding box center [464, 209] width 611 height 218
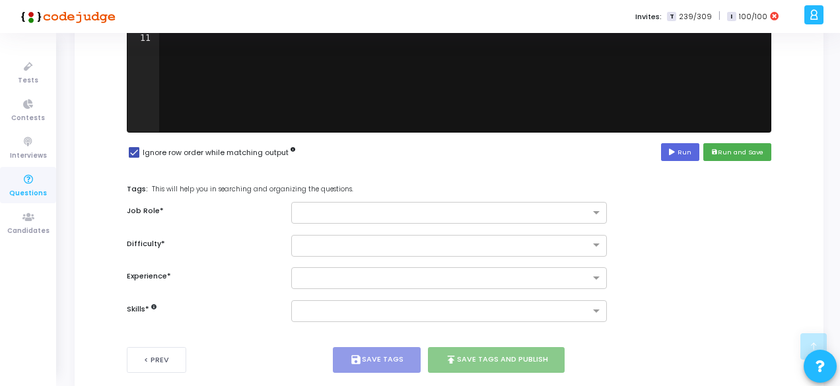
scroll to position [264, 0]
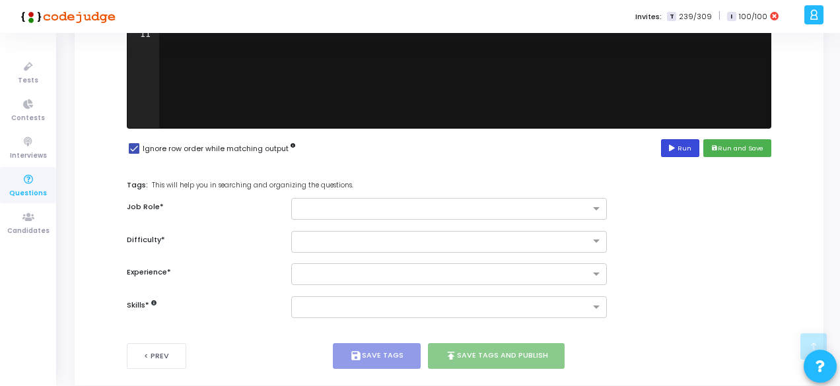
click at [687, 145] on button "Run" at bounding box center [680, 148] width 38 height 18
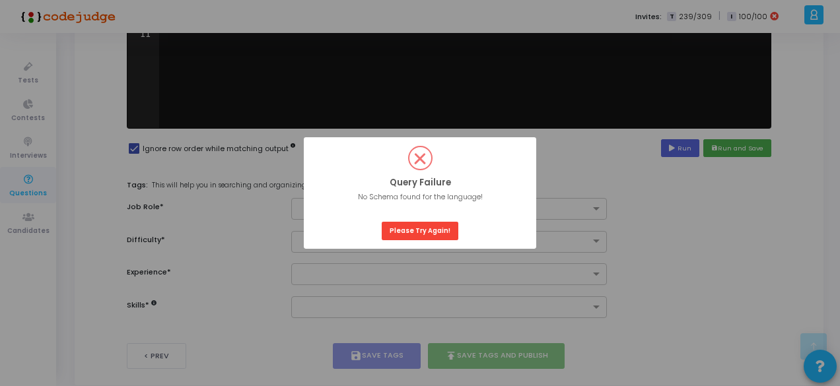
click at [416, 241] on div "? ! i Query Failure × No Schema found for the language! OK Please Try Again!" at bounding box center [420, 193] width 232 height 112
click at [415, 228] on button "Please Try Again!" at bounding box center [420, 231] width 77 height 18
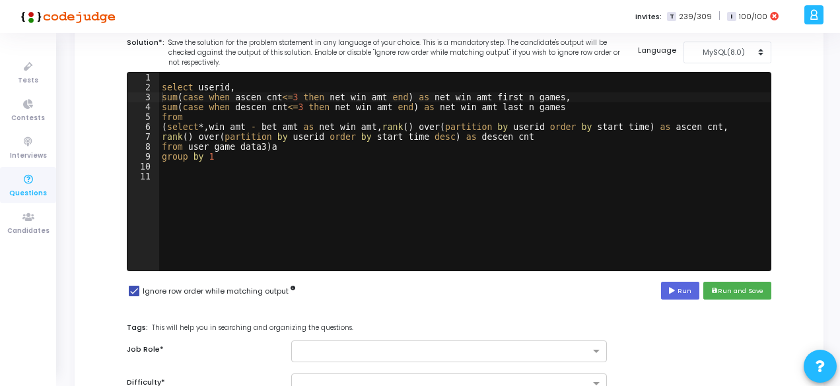
scroll to position [121, 0]
type textarea "rank() over(partition by userid order by start_time desc) as descen_cnt"
click at [380, 141] on div "select userid , sum ( case when ascen_cnt <= 3 then net_win_amt end ) as net_wi…" at bounding box center [464, 182] width 611 height 218
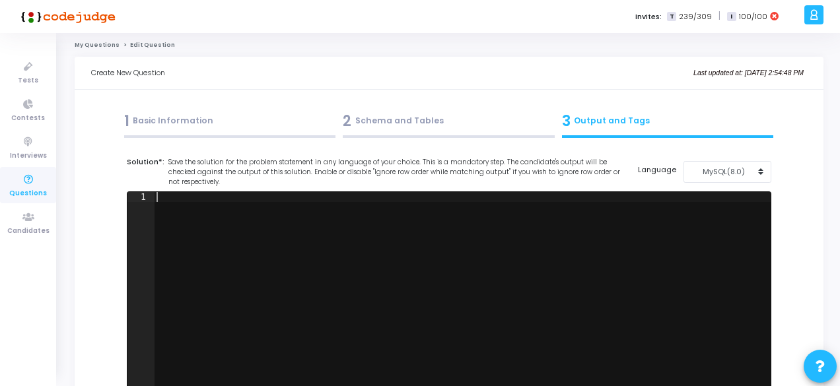
scroll to position [1, 0]
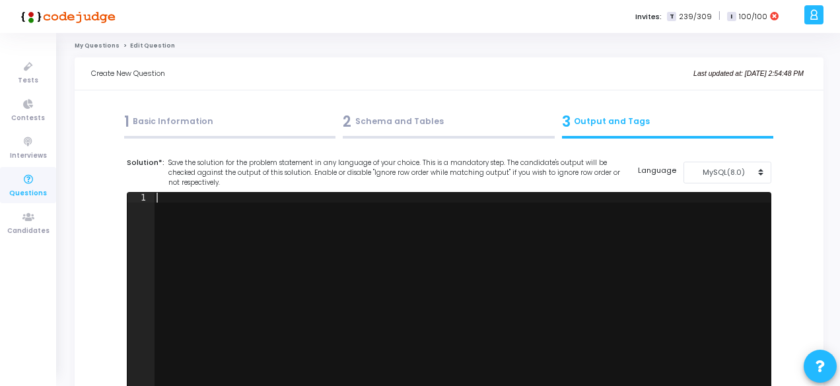
click at [398, 114] on div "2 Schema and Tables" at bounding box center [449, 122] width 212 height 22
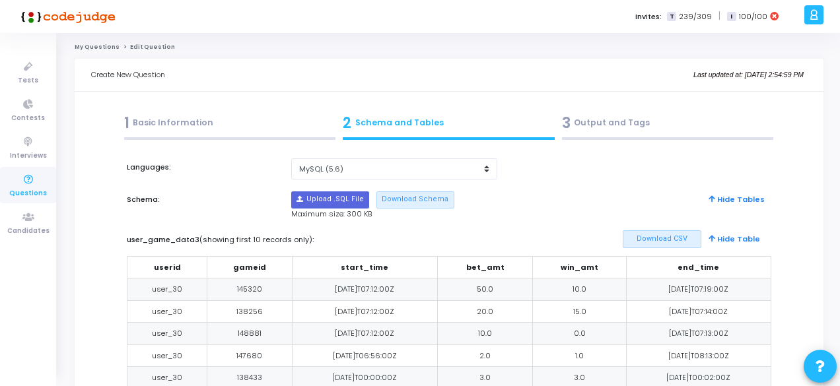
scroll to position [2, 0]
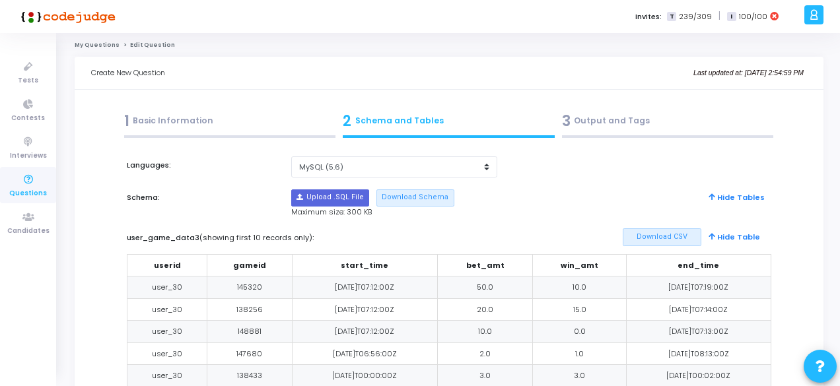
click at [626, 120] on div "3 Output and Tags" at bounding box center [668, 121] width 212 height 22
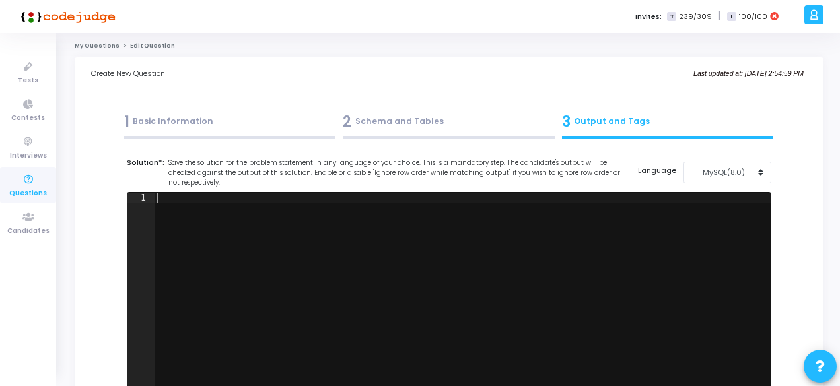
scroll to position [1, 0]
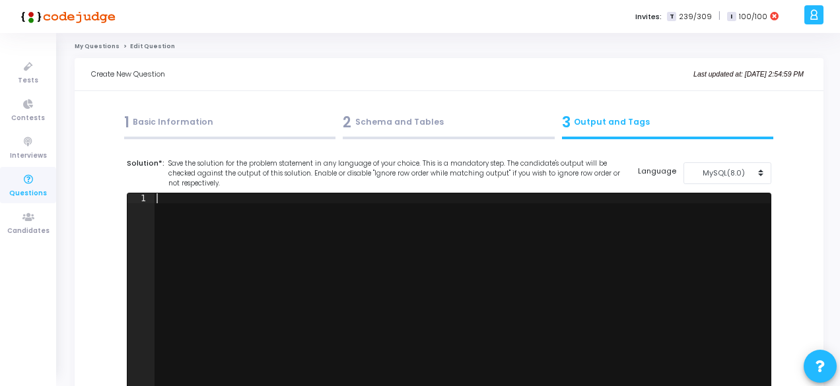
click at [486, 216] on div at bounding box center [462, 302] width 617 height 218
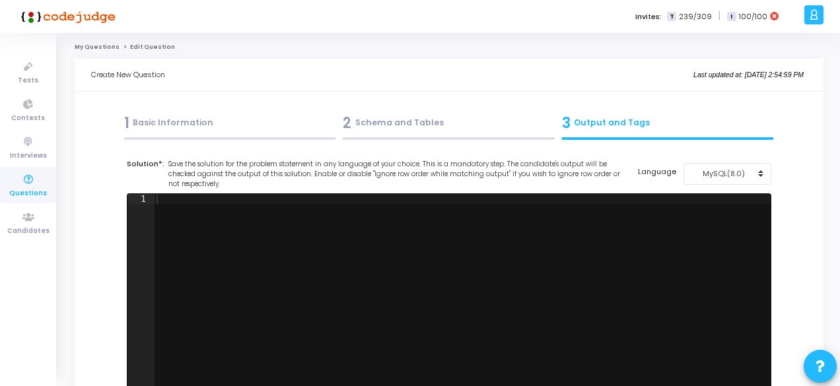
click at [382, 126] on div "2 Schema and Tables" at bounding box center [449, 123] width 212 height 22
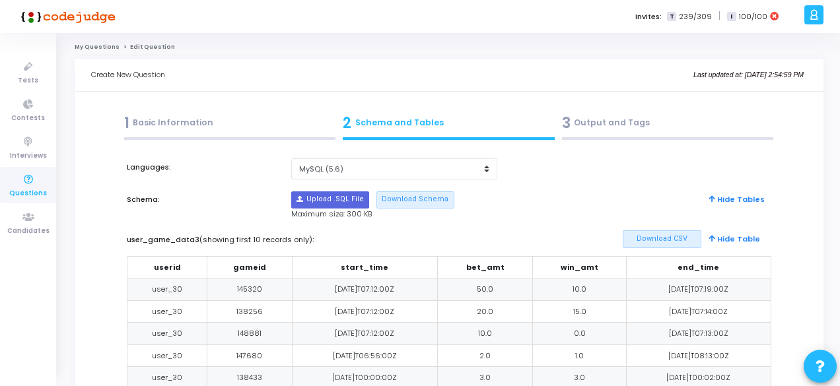
click at [623, 118] on div "3 Output and Tags" at bounding box center [668, 123] width 212 height 22
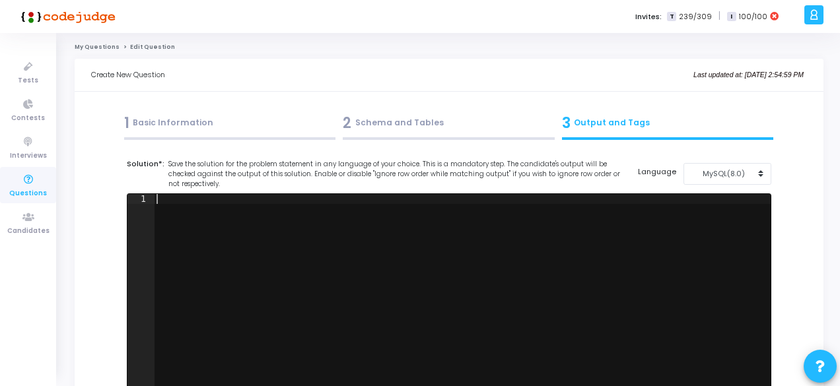
click at [452, 195] on div at bounding box center [462, 303] width 617 height 218
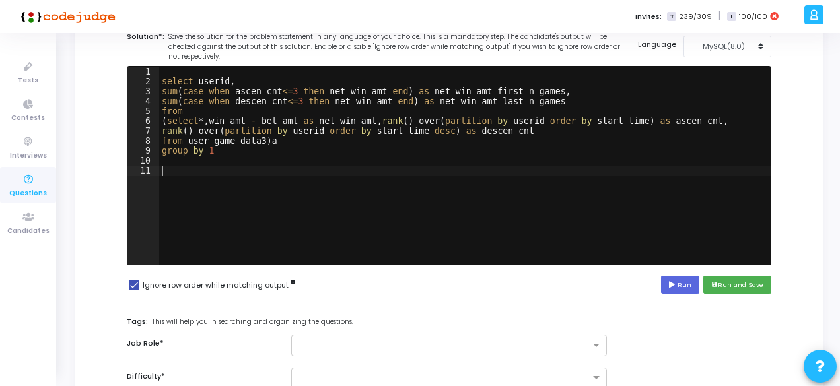
scroll to position [128, 0]
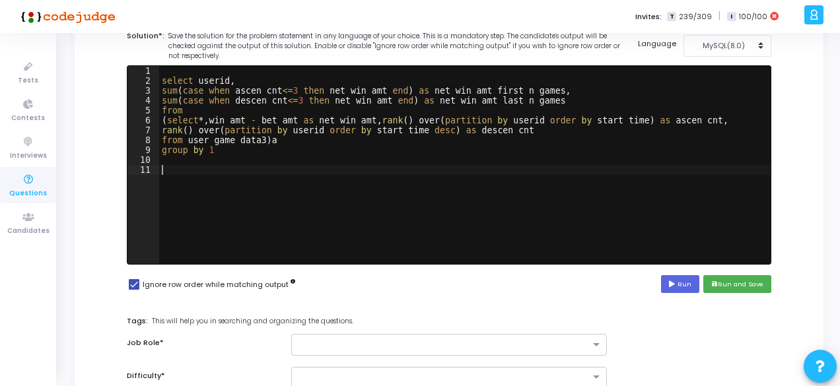
click at [374, 118] on div "select userid , sum ( case when ascen_cnt <= 3 then net_win_amt end ) as net_wi…" at bounding box center [464, 175] width 611 height 218
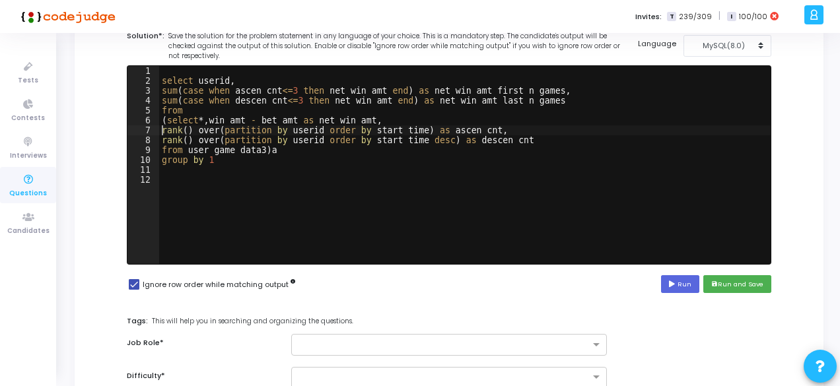
scroll to position [0, 0]
type textarea "rank() over(partition by userid order by start_time) as ascen_cnt,"
click at [671, 282] on button "Run" at bounding box center [680, 284] width 38 height 18
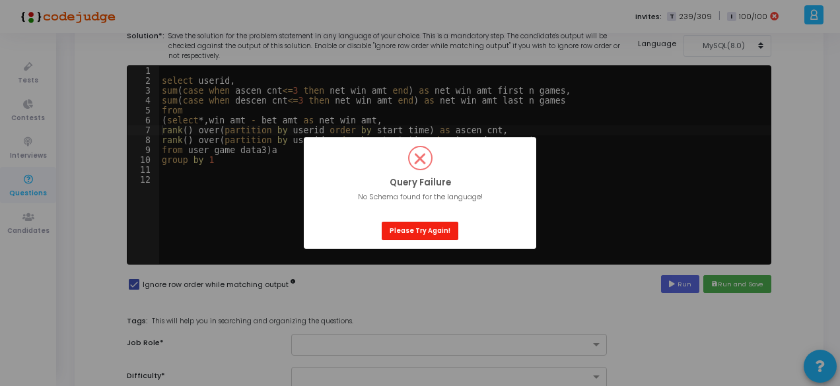
click at [434, 236] on button "Please Try Again!" at bounding box center [420, 231] width 77 height 18
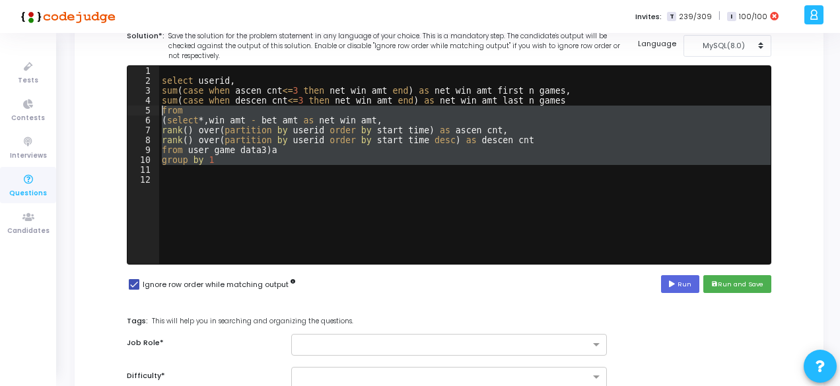
drag, startPoint x: 257, startPoint y: 166, endPoint x: 119, endPoint y: 77, distance: 164.3
click at [119, 77] on div "Title* Skill of the Player Short Description* info Compute the cumulative net w…" at bounding box center [449, 260] width 716 height 489
type textarea "select userid, sum(case when ascen_cnt<=3 then net_win_amt end) as net_win_amt_…"
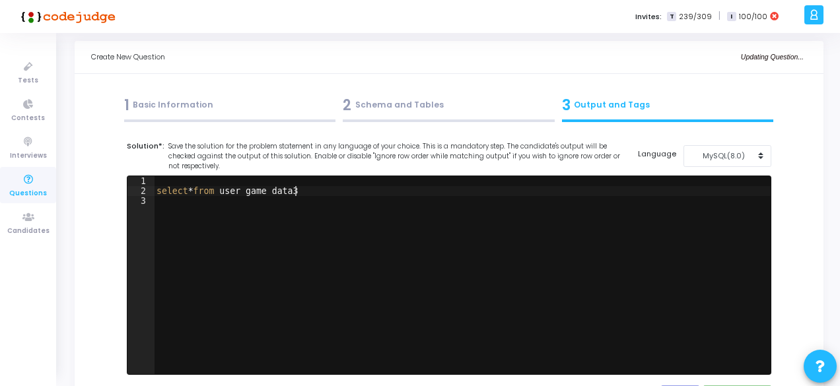
scroll to position [16, 0]
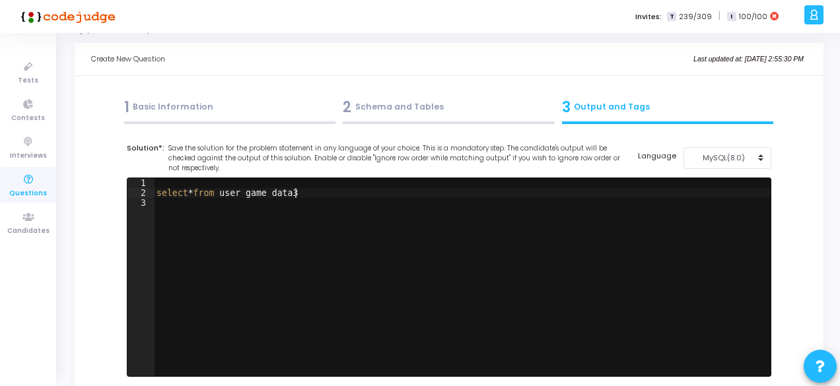
click at [435, 104] on div "2 Schema and Tables" at bounding box center [449, 107] width 212 height 22
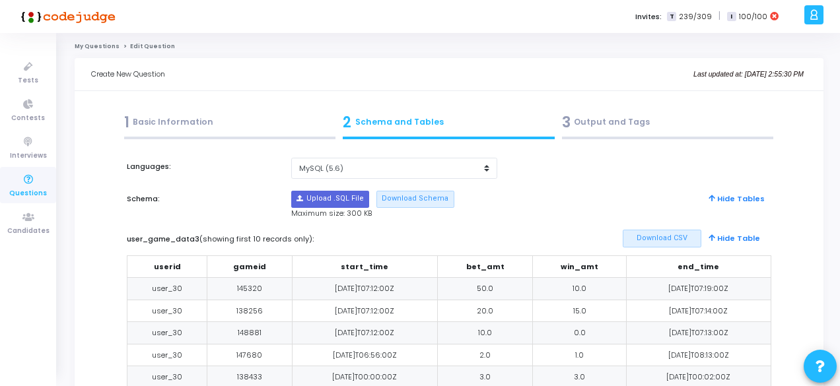
scroll to position [0, 0]
click at [604, 110] on div "3 Output and Tags" at bounding box center [667, 126] width 219 height 36
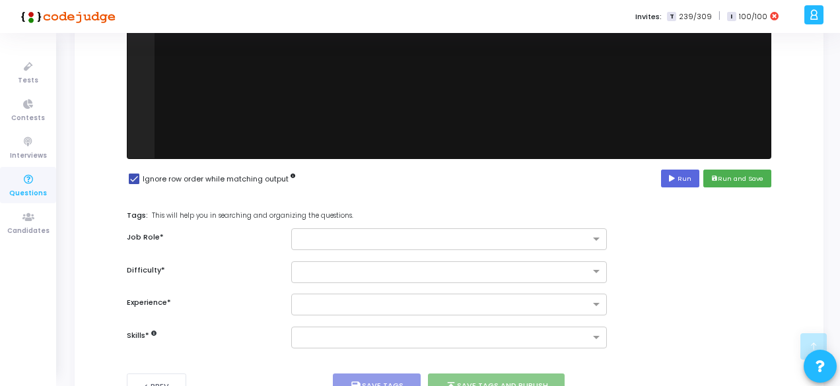
scroll to position [240, 0]
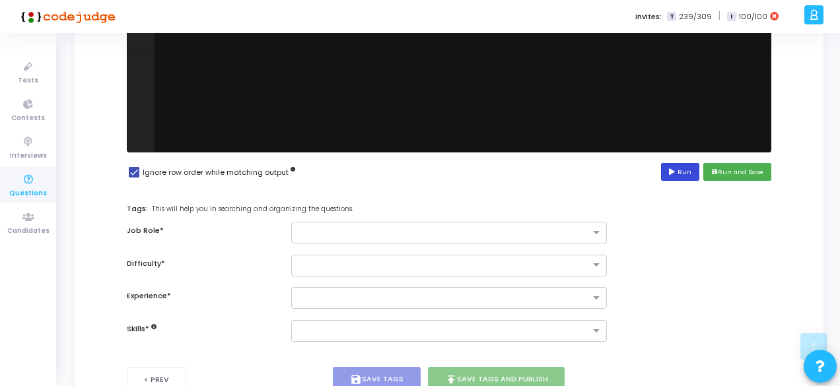
click at [684, 175] on button "Run" at bounding box center [680, 172] width 38 height 18
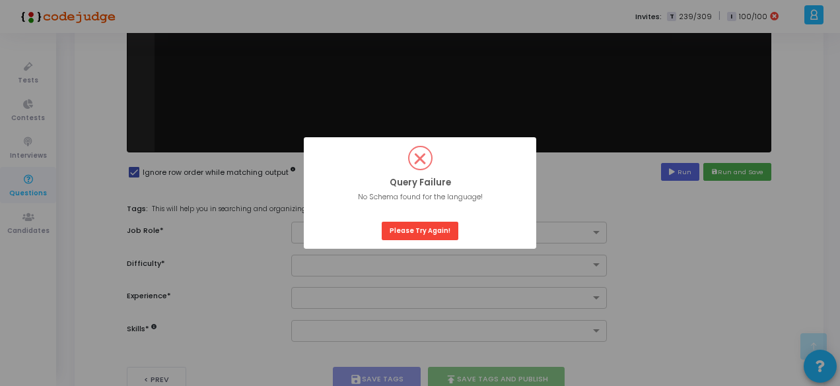
click at [434, 240] on div "? ! i Query Failure × No Schema found for the language! OK Please Try Again!" at bounding box center [420, 193] width 232 height 112
click at [426, 235] on button "Please Try Again!" at bounding box center [420, 231] width 77 height 18
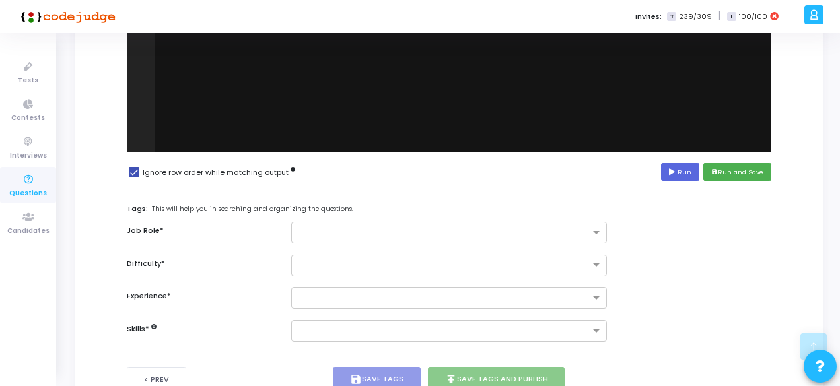
scroll to position [0, 0]
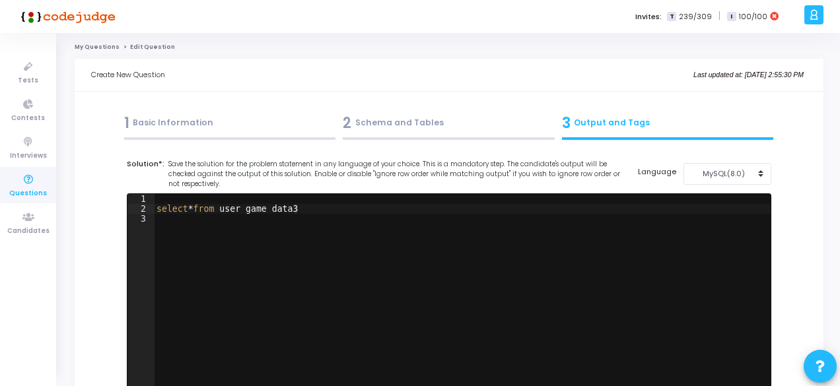
drag, startPoint x: 716, startPoint y: 185, endPoint x: 727, endPoint y: 176, distance: 14.1
click at [727, 176] on div "Solution*: Save the solution for the problem statement in any language of your …" at bounding box center [449, 173] width 644 height 31
click at [727, 176] on div "MySQL(8.0)" at bounding box center [723, 173] width 65 height 11
click at [714, 191] on button "MySQL (5.6)" at bounding box center [734, 191] width 102 height 13
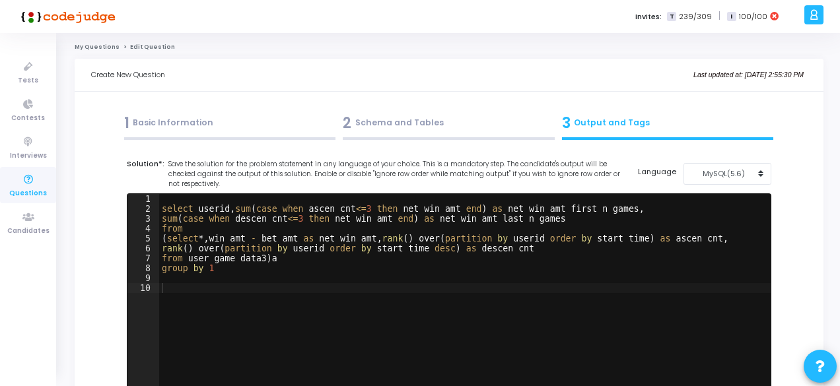
type textarea "rank() over(partition by userid order by start_time desc) as descen_cnt"
click at [684, 249] on div "select userid , sum ( case when ascen_cnt <= 3 then net_win_amt end ) as net_wi…" at bounding box center [464, 303] width 611 height 218
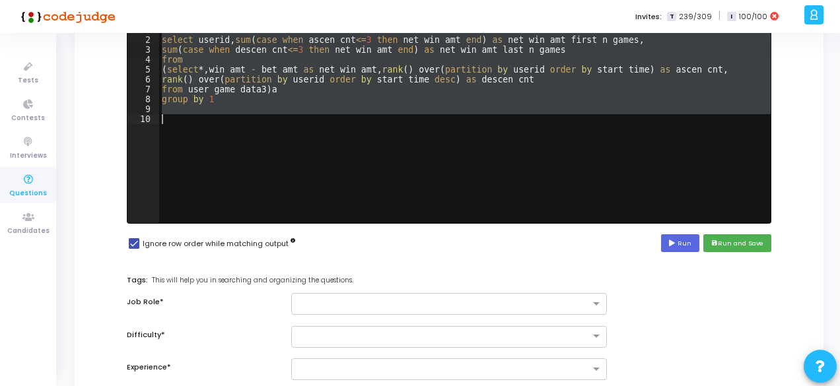
scroll to position [189, 0]
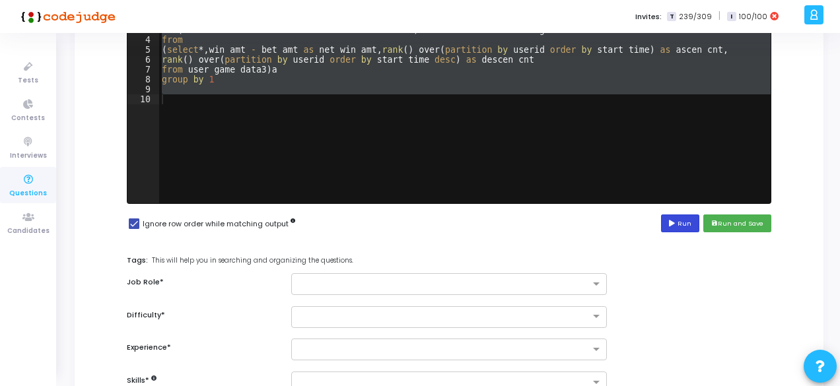
click at [677, 225] on icon at bounding box center [673, 224] width 9 height 7
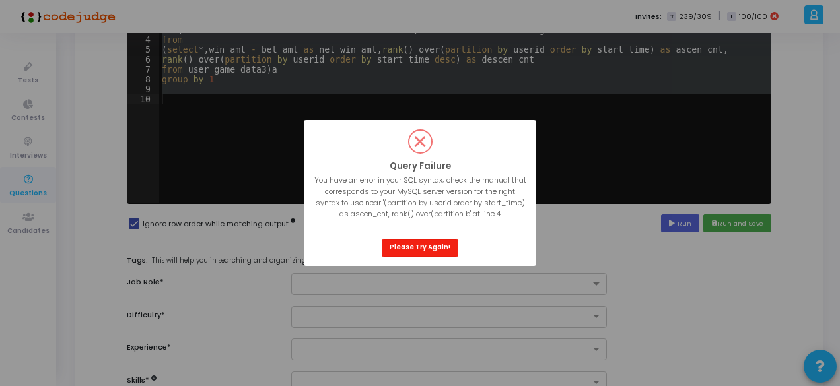
click at [433, 252] on button "Please Try Again!" at bounding box center [420, 248] width 77 height 18
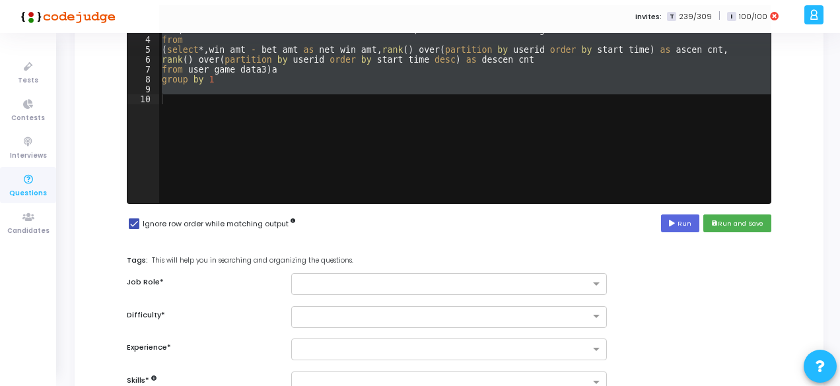
click at [412, 114] on div "select userid , sum ( case when ascen_cnt <= 3 then net_win_amt end ) as net_wi…" at bounding box center [464, 104] width 611 height 198
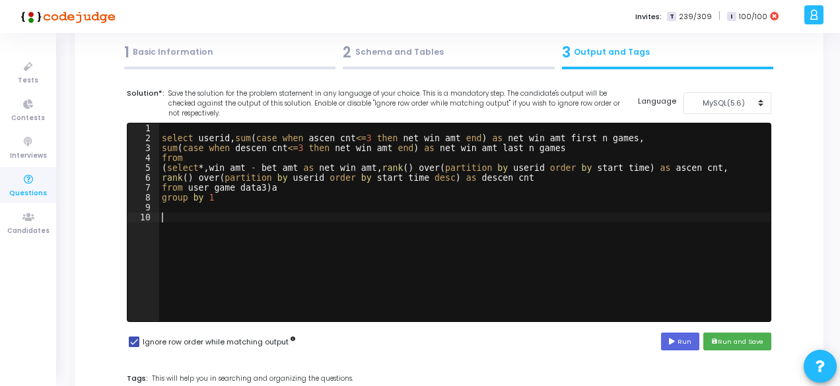
scroll to position [69, 0]
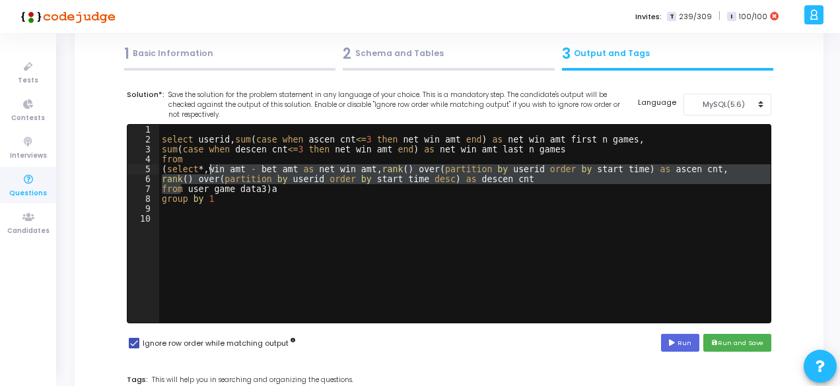
drag, startPoint x: 181, startPoint y: 188, endPoint x: 211, endPoint y: 168, distance: 36.3
click at [211, 168] on div "select userid , sum ( case when ascen_cnt <= 3 then net_win_amt end ) as net_wi…" at bounding box center [464, 234] width 611 height 218
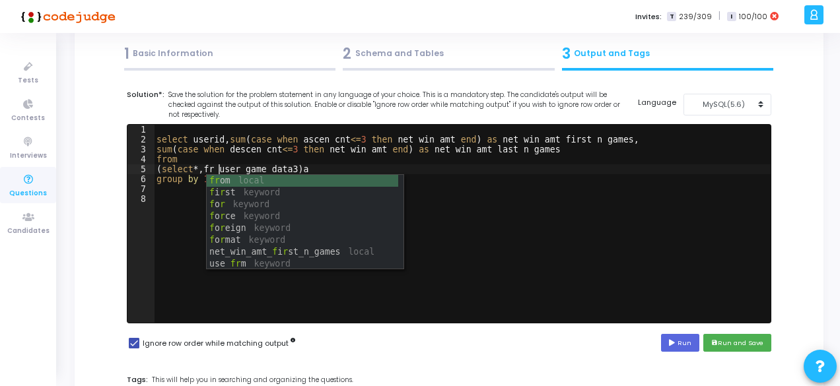
scroll to position [0, 5]
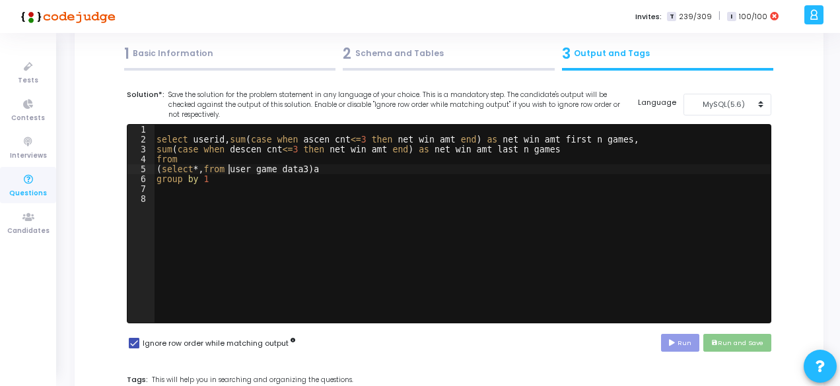
click at [204, 172] on div "select userid , sum ( case when ascen_cnt <= 3 then net_win_amt end ) as net_wi…" at bounding box center [462, 234] width 617 height 218
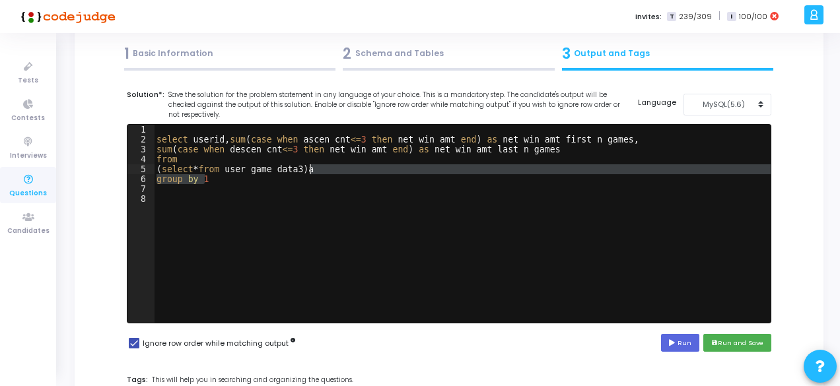
drag, startPoint x: 216, startPoint y: 180, endPoint x: 320, endPoint y: 166, distance: 105.3
click at [320, 166] on div "select userid , sum ( case when ascen_cnt <= 3 then net_win_amt end ) as net_wi…" at bounding box center [462, 234] width 617 height 218
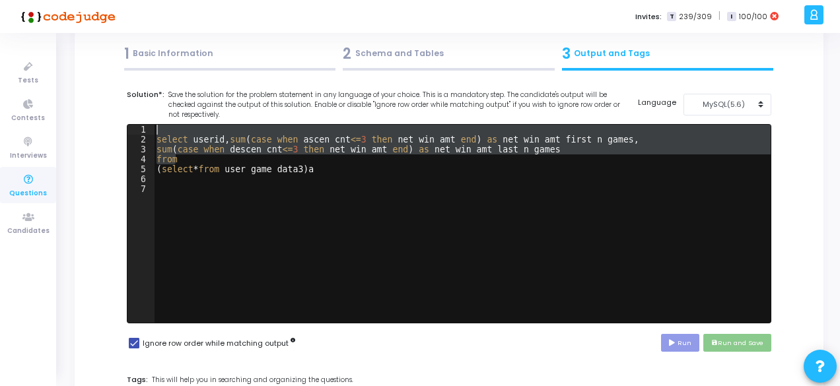
drag, startPoint x: 294, startPoint y: 156, endPoint x: 61, endPoint y: 131, distance: 234.4
click at [61, 131] on div "My Questions Edit Question Create New Question Updating Question... 1 Basic Inf…" at bounding box center [449, 284] width 782 height 620
type textarea "select userid, sum(case when ascen_cnt<=3 then net_win_amt end) as net_win_amt_…"
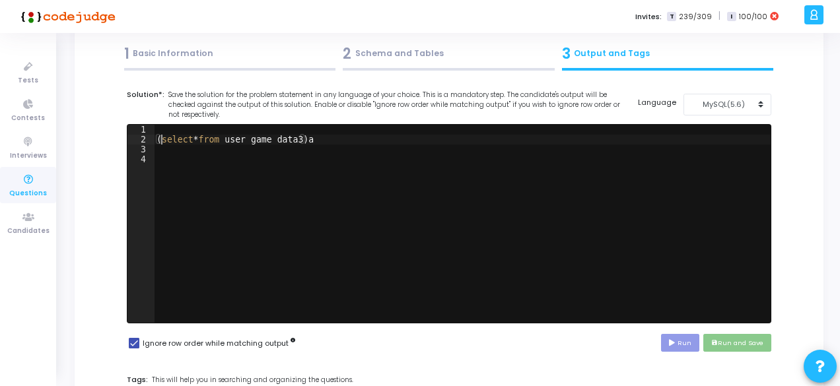
type textarea "select * from user_game_data3)a"
click at [330, 144] on div "select * from user_game_data3 ) a" at bounding box center [462, 234] width 617 height 218
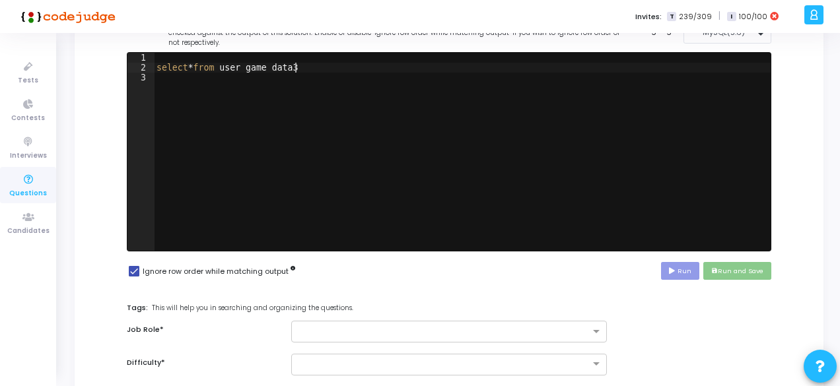
type textarea "select * from user_game_data3"
click at [669, 271] on button "Run" at bounding box center [680, 271] width 38 height 18
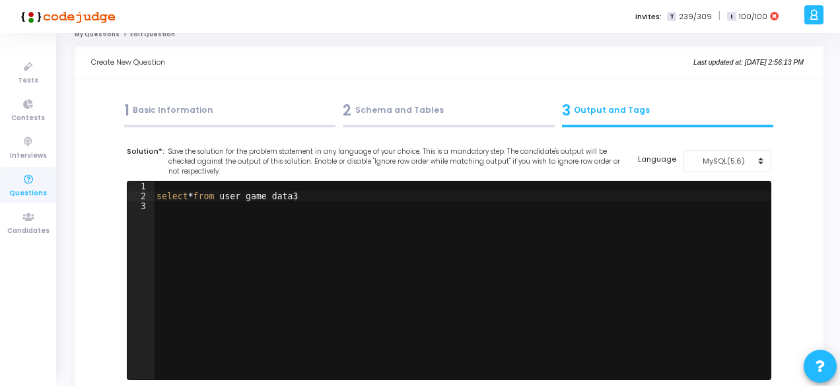
scroll to position [0, 0]
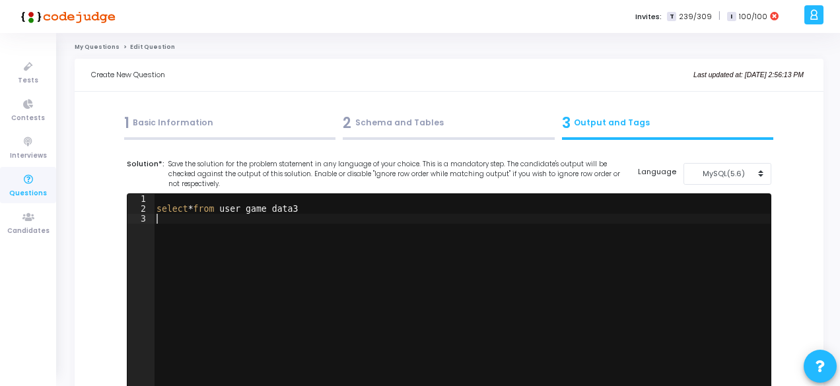
click at [417, 223] on div "select * from user_game_data3" at bounding box center [462, 303] width 617 height 218
click at [735, 175] on div "MySQL(5.6)" at bounding box center [723, 173] width 65 height 11
click at [721, 200] on button "MySQL (8.0)" at bounding box center [734, 203] width 102 height 13
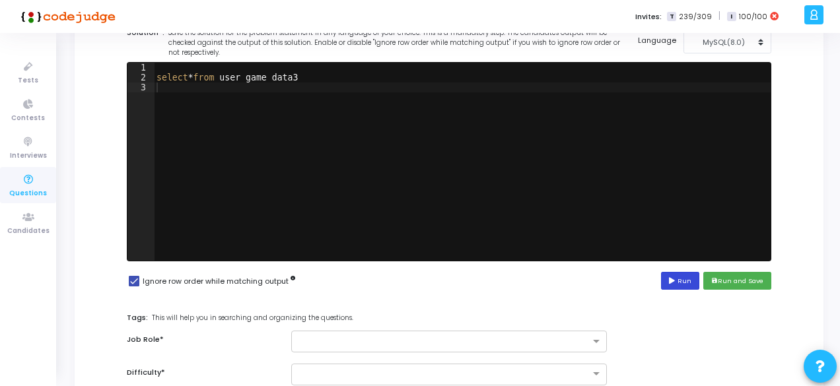
scroll to position [129, 0]
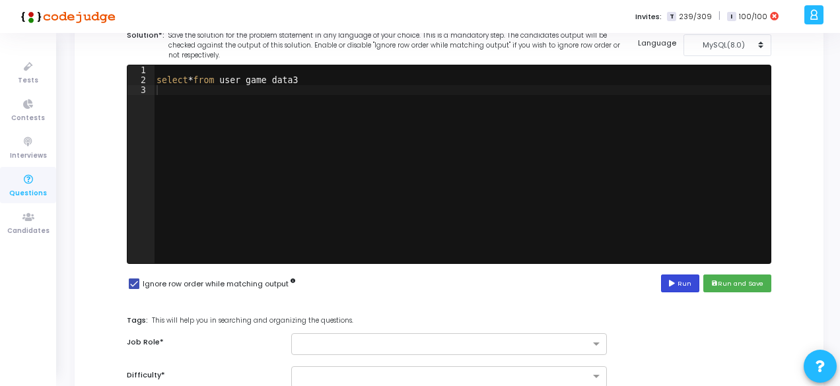
click at [684, 283] on button "Run" at bounding box center [680, 284] width 38 height 18
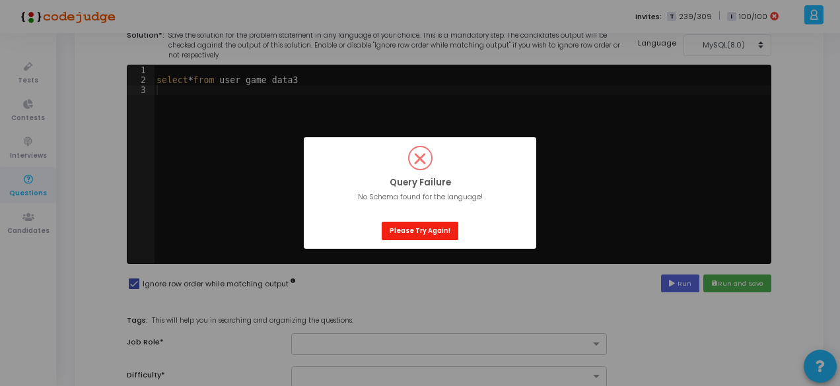
click at [416, 237] on button "Please Try Again!" at bounding box center [420, 231] width 77 height 18
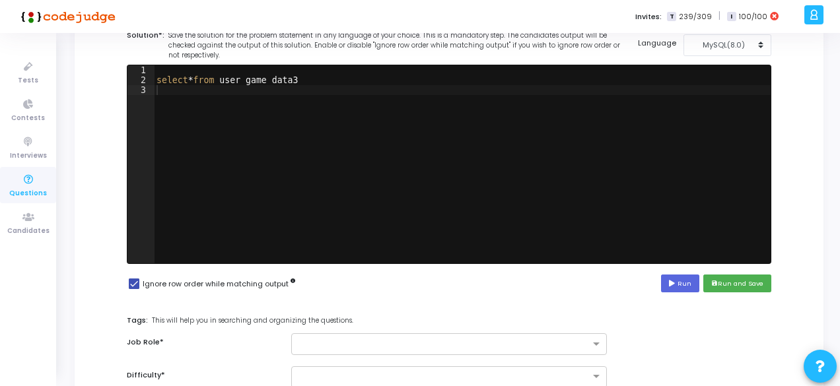
scroll to position [0, 0]
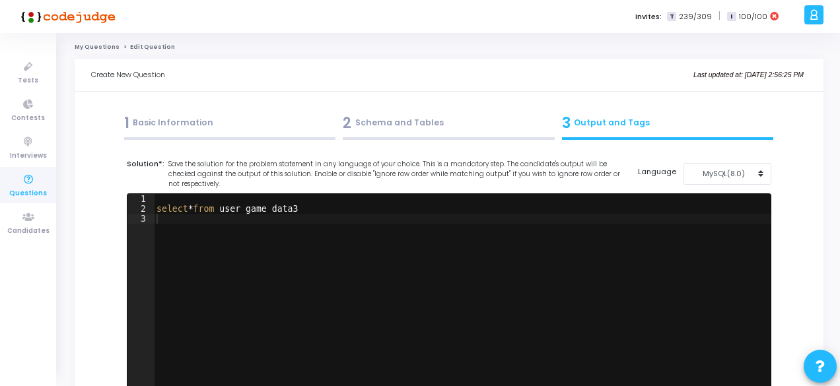
click at [434, 138] on div at bounding box center [449, 138] width 212 height 3
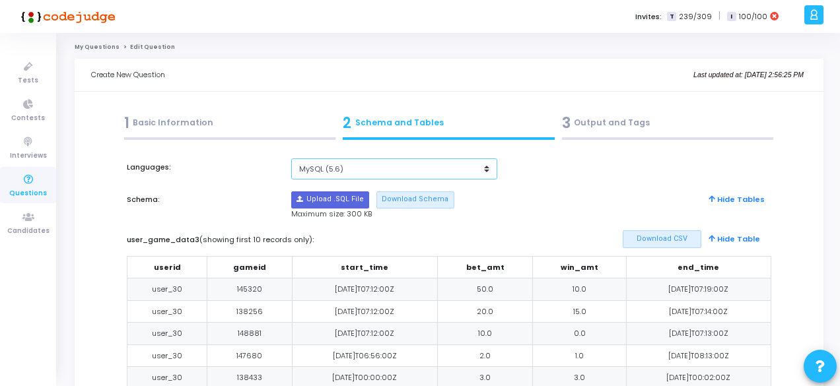
click at [361, 167] on select "MySQL (5.6) MySQL (8.0)" at bounding box center [394, 169] width 206 height 22
select select "63000"
click at [293, 158] on select "MySQL (5.6) MySQL (8.0)" at bounding box center [394, 169] width 206 height 22
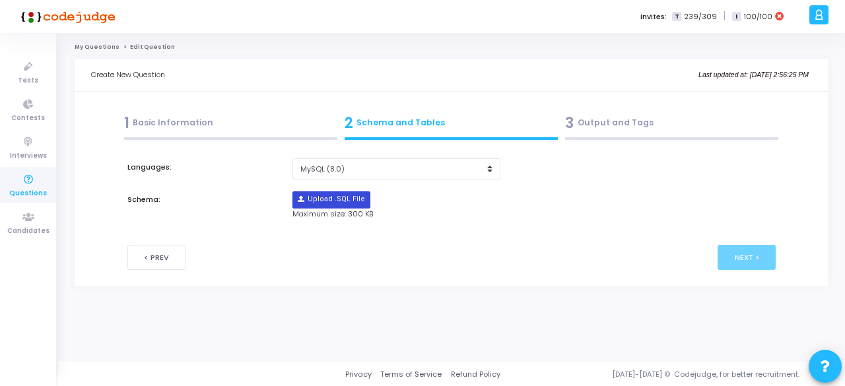
click at [347, 198] on input "file" at bounding box center [331, 200] width 77 height 16
type input "C:\fakepath\sample_template3.sql"
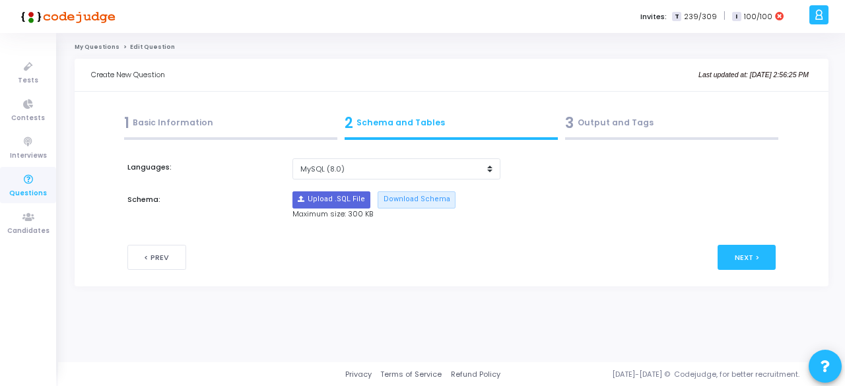
click at [613, 123] on div "3 Output and Tags" at bounding box center [671, 123] width 213 height 22
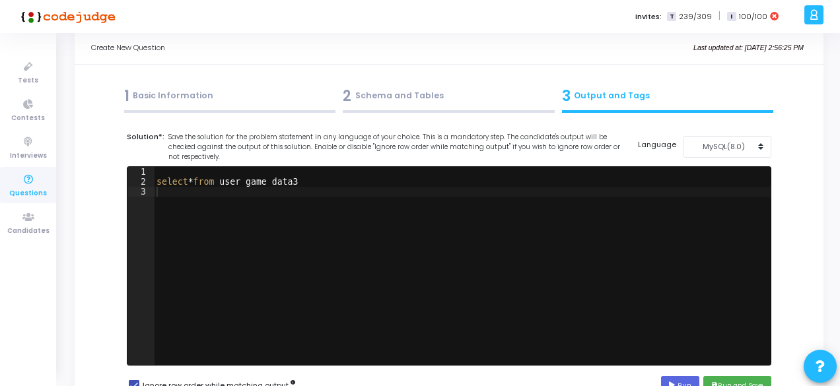
scroll to position [104, 0]
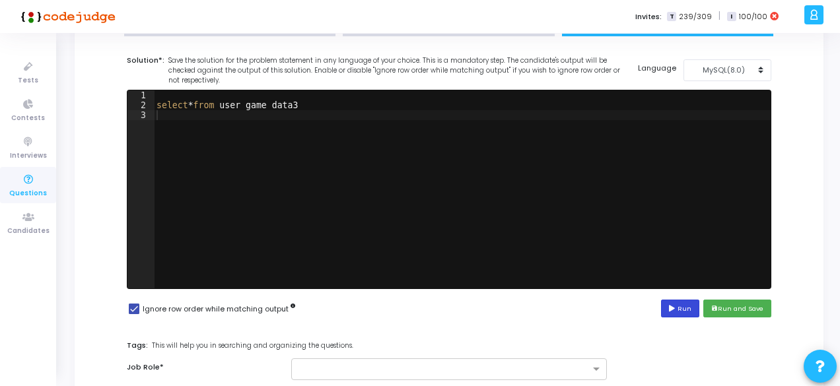
click at [687, 310] on button "Run" at bounding box center [680, 309] width 38 height 18
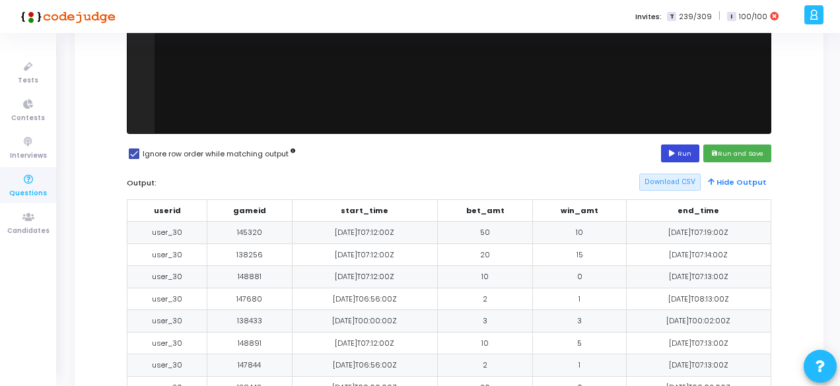
scroll to position [0, 0]
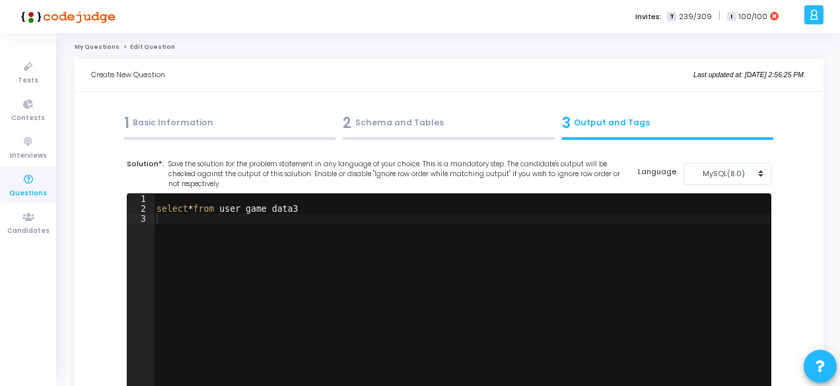
click at [378, 225] on div "select * from user_game_data3" at bounding box center [462, 303] width 617 height 218
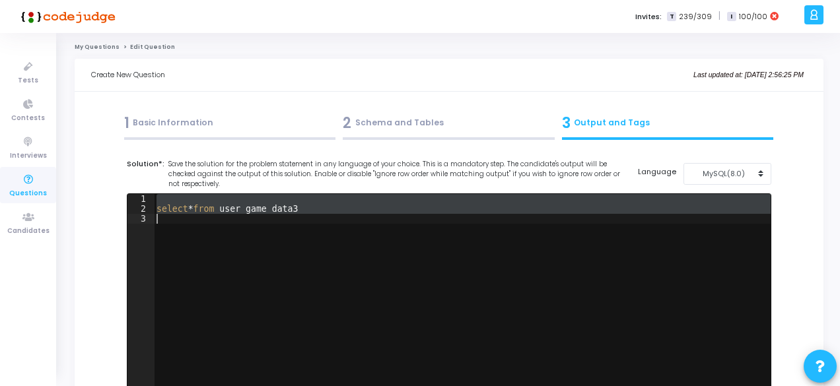
type textarea "select * from user_game_data3"
paste textarea
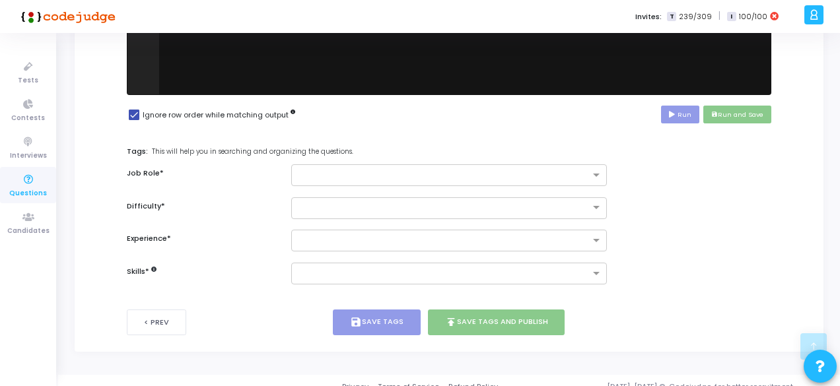
scroll to position [309, 0]
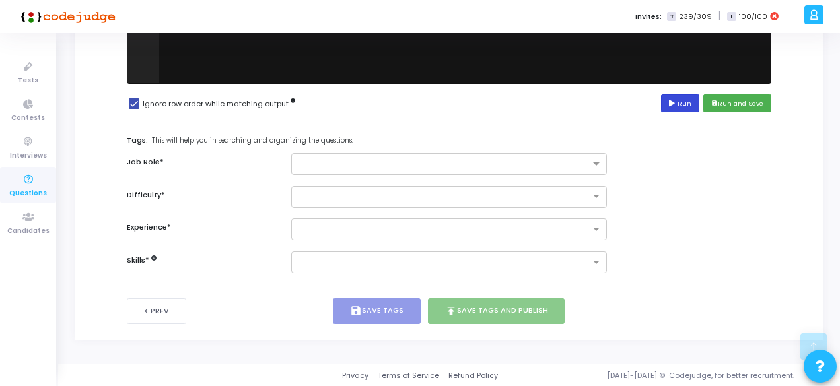
click at [675, 102] on icon at bounding box center [673, 103] width 9 height 7
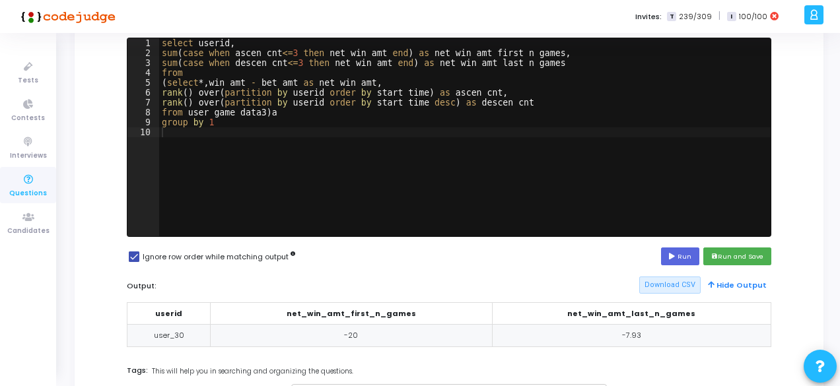
type textarea "group by 1"
click at [594, 120] on div "select userid , sum ( case when ascen_cnt <= 3 then net_win_amt end ) as net_wi…" at bounding box center [464, 147] width 611 height 218
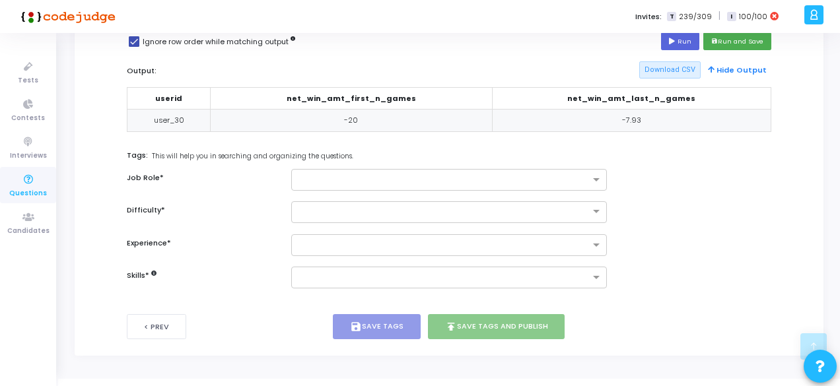
scroll to position [378, 0]
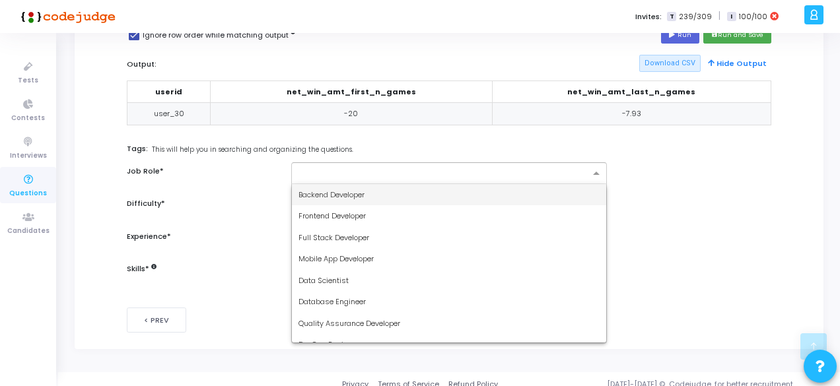
click at [362, 170] on input "text" at bounding box center [443, 173] width 291 height 11
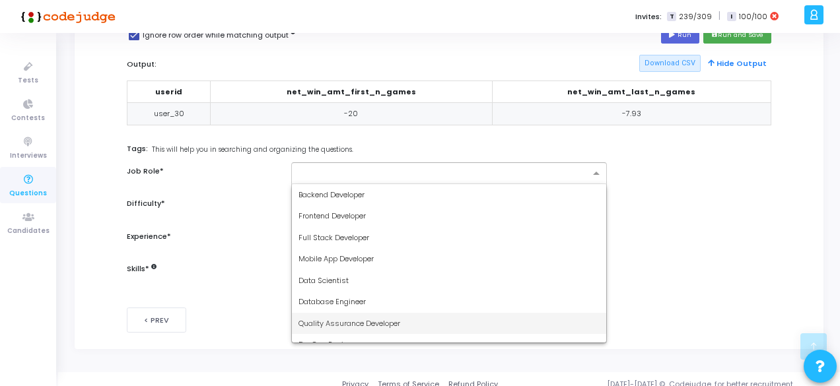
scroll to position [77, 0]
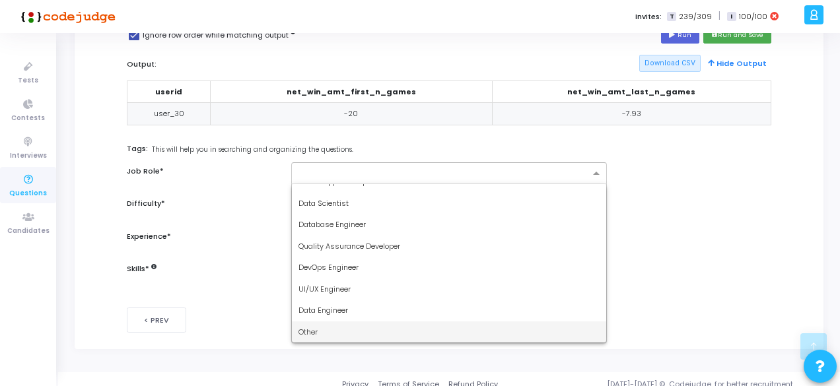
click at [324, 329] on div "Other" at bounding box center [449, 333] width 314 height 22
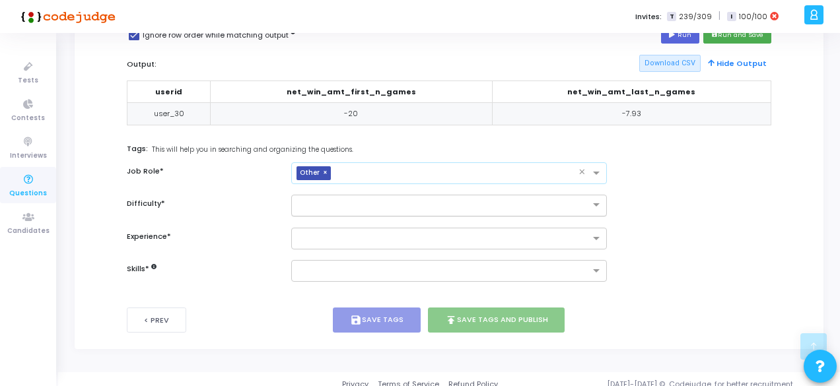
click at [329, 201] on input "text" at bounding box center [435, 204] width 275 height 11
click at [324, 228] on div "Easy" at bounding box center [449, 228] width 314 height 22
click at [323, 234] on input "text" at bounding box center [443, 239] width 291 height 11
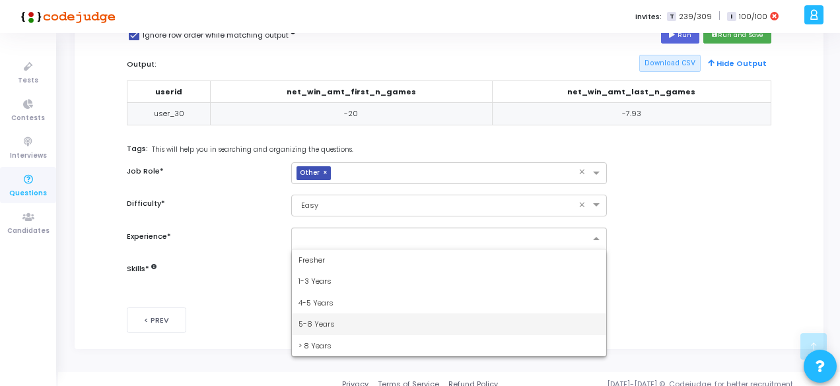
click at [314, 320] on span "5-8 Years" at bounding box center [316, 324] width 36 height 11
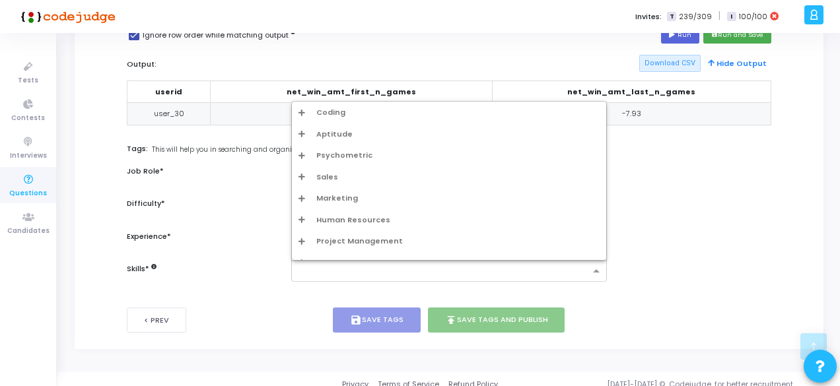
click at [317, 273] on input "text" at bounding box center [443, 271] width 291 height 11
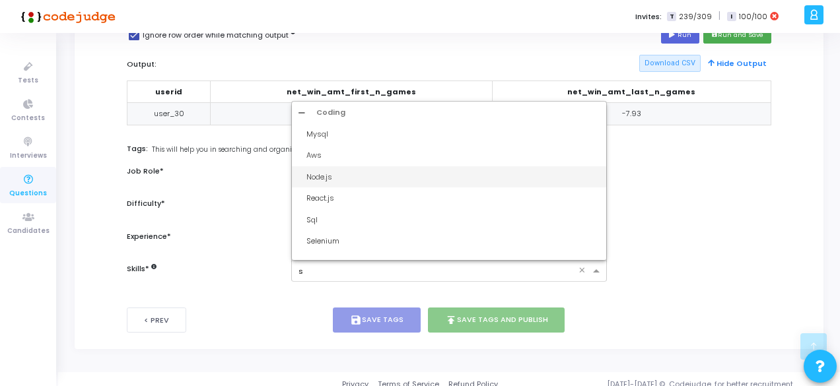
type input "sq"
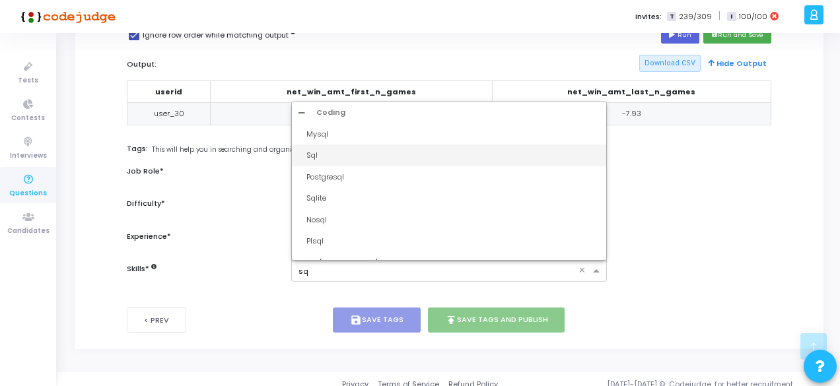
click at [313, 155] on div "Sql" at bounding box center [452, 155] width 293 height 11
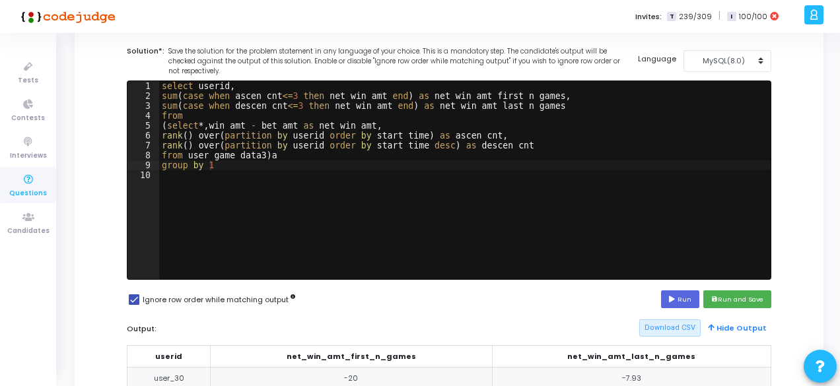
scroll to position [75, 0]
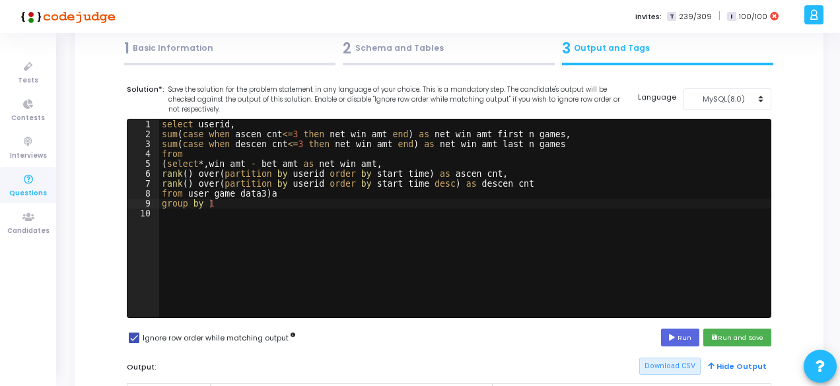
click at [261, 49] on div "1 Basic Information" at bounding box center [230, 49] width 212 height 22
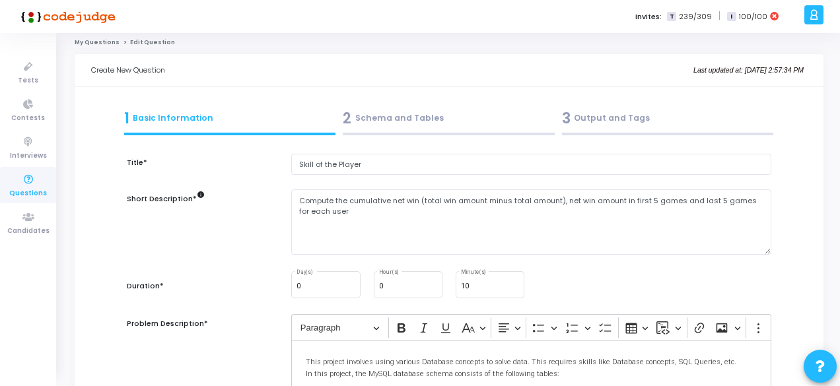
scroll to position [0, 0]
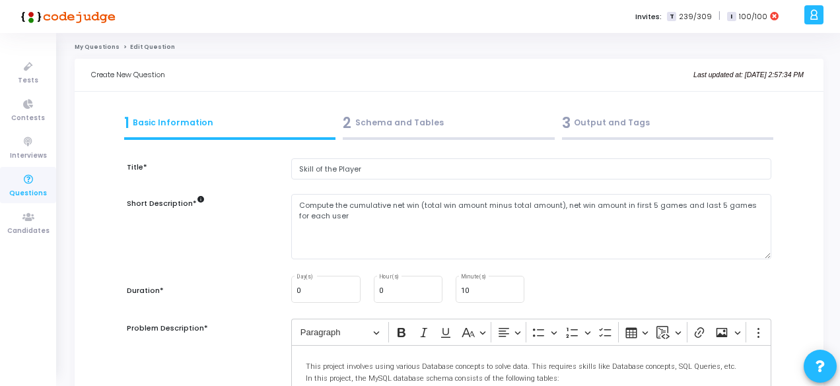
click at [454, 294] on div "10 Minute(s)" at bounding box center [490, 289] width 82 height 30
drag, startPoint x: 454, startPoint y: 294, endPoint x: 466, endPoint y: 293, distance: 12.0
click at [466, 293] on div "10 Minute(s)" at bounding box center [490, 289] width 82 height 30
click at [466, 293] on input "10" at bounding box center [490, 291] width 58 height 8
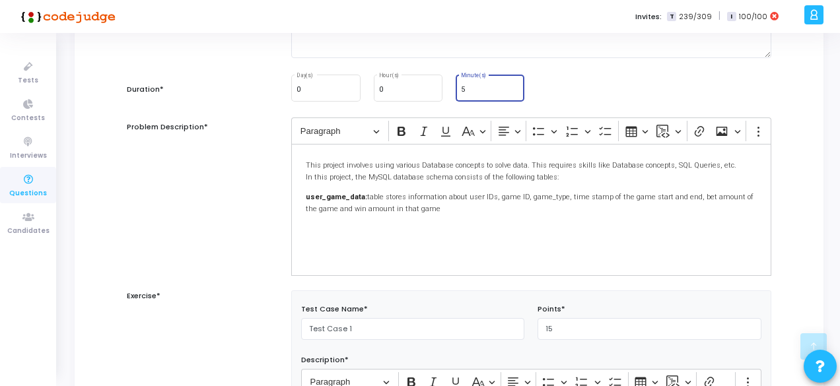
scroll to position [199, 0]
type input "5"
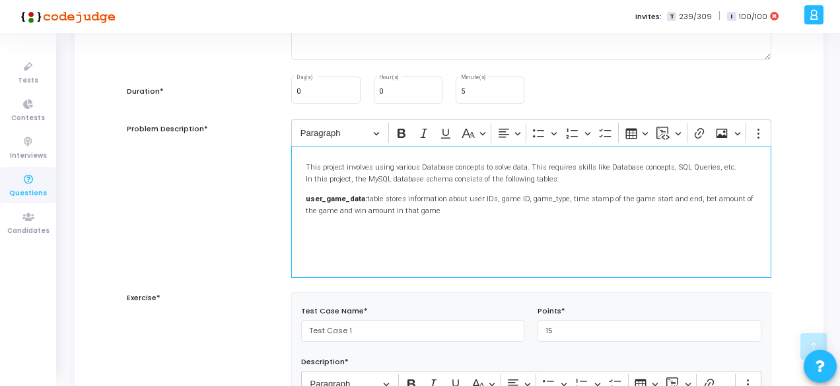
click at [523, 196] on p "user_game_data: table stores information about user IDs, game ID, game_type, ti…" at bounding box center [531, 204] width 451 height 24
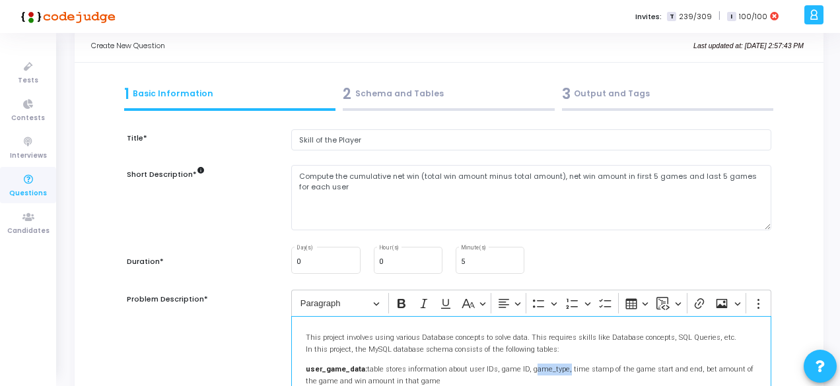
scroll to position [4, 0]
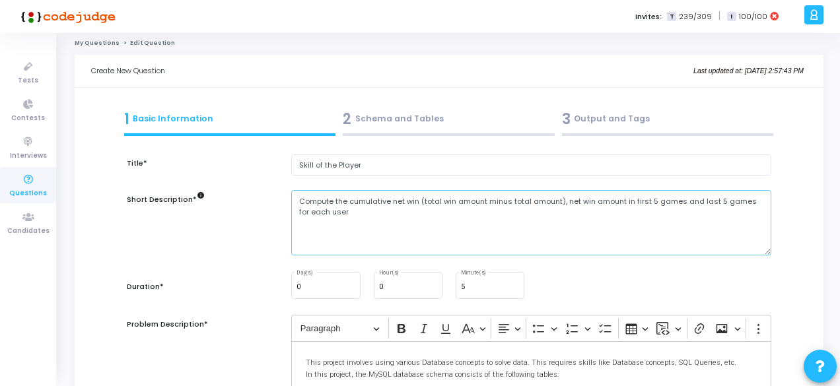
click at [446, 214] on textarea "Compute the cumulative net win (total win amount minus total amount), net win a…" at bounding box center [531, 222] width 480 height 65
click at [653, 203] on textarea "Compute the cumulative net win (total win amount minus total amount), net win a…" at bounding box center [531, 222] width 480 height 65
click at [714, 201] on textarea "Compute the cumulative net win (total win amount minus total amount), net win a…" at bounding box center [531, 222] width 480 height 65
click at [652, 203] on textarea "Compute the cumulative net win (total win amount minus total amount), net win a…" at bounding box center [531, 222] width 480 height 65
type textarea "Compute the cumulative net win (total win amount minus total amount), net win a…"
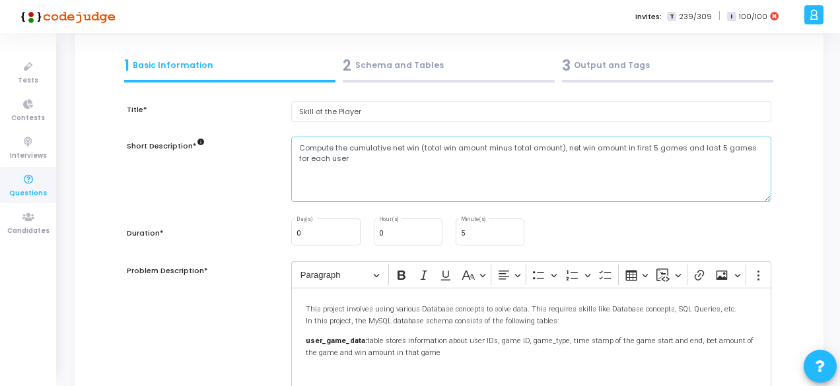
scroll to position [55, 0]
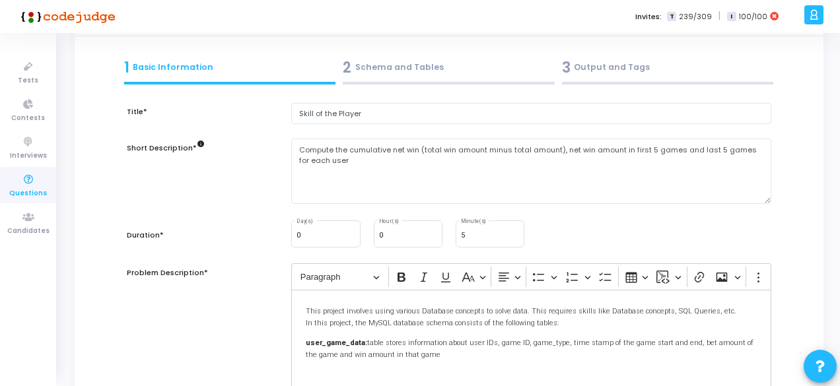
click at [607, 71] on div "3 Output and Tags" at bounding box center [668, 68] width 212 height 22
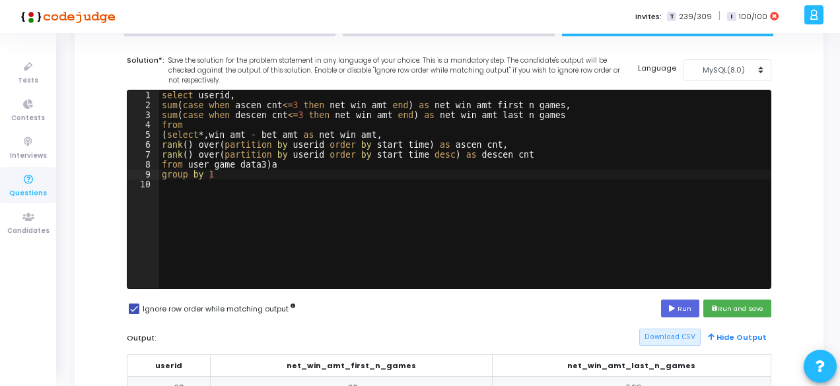
scroll to position [111, 0]
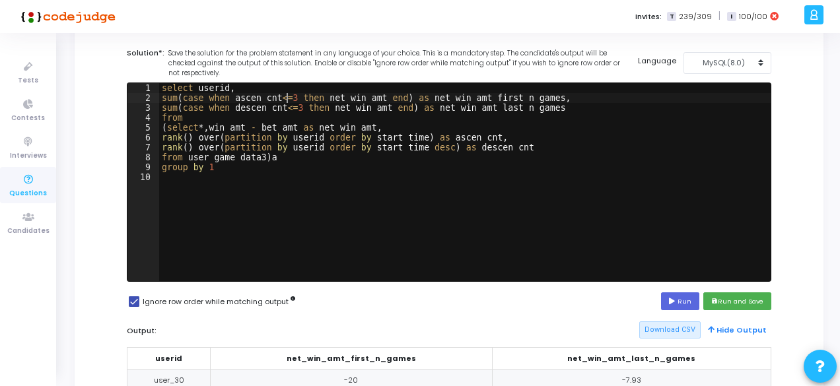
click at [285, 96] on div "select userid , sum ( case when ascen_cnt <= 3 then net_win_amt end ) as net_wi…" at bounding box center [464, 192] width 611 height 218
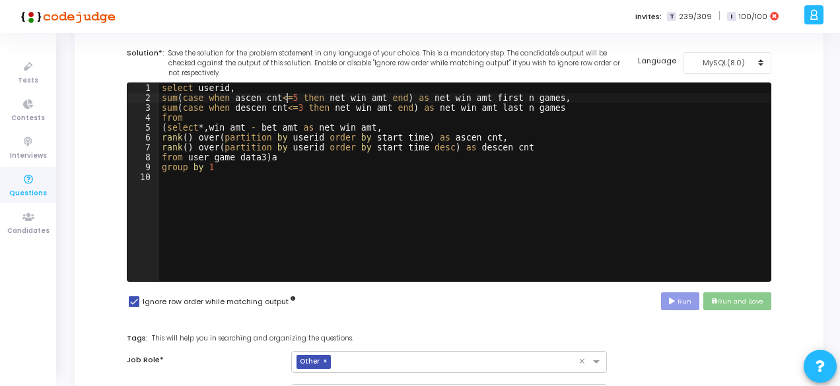
click at [289, 104] on div "select userid , sum ( case when ascen_cnt <= 5 then net_win_amt end ) as net_wi…" at bounding box center [464, 192] width 611 height 218
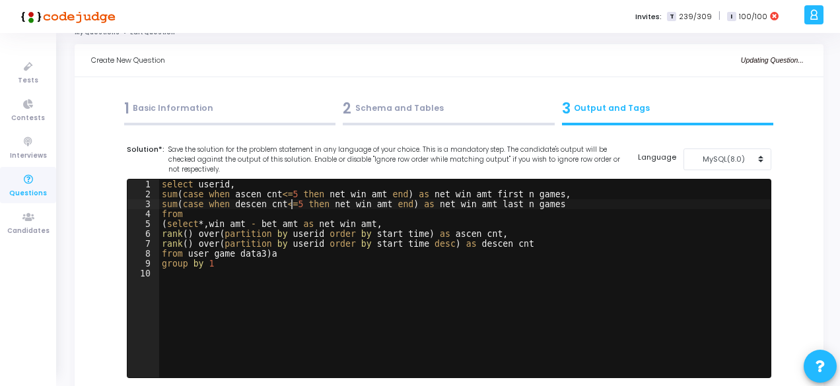
scroll to position [0, 0]
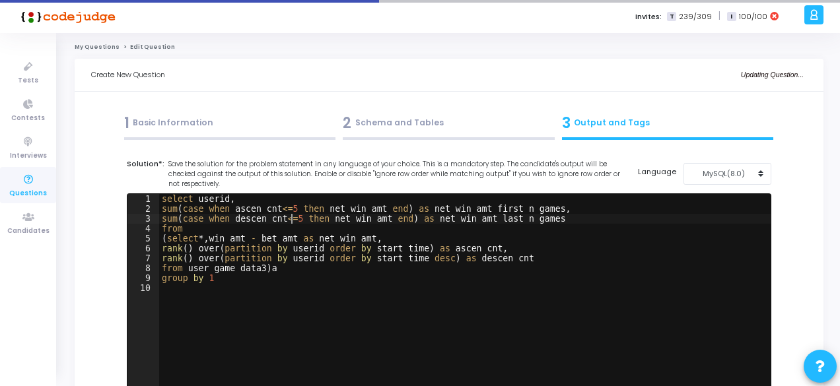
type textarea "sum(case when descen_cnt<=5 then net_win_amt end) as net_win_amt_last_n_games"
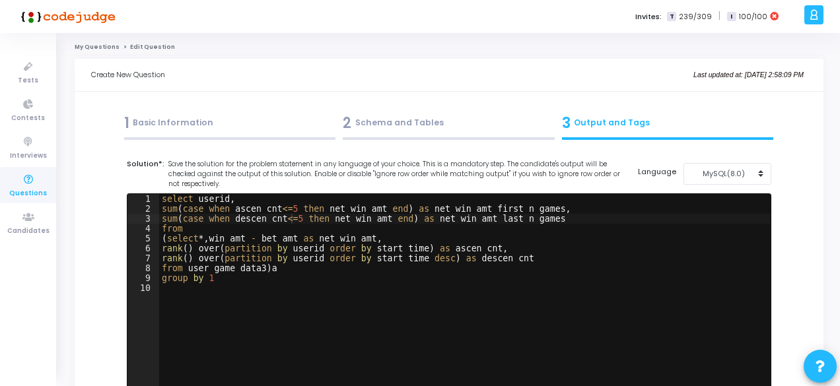
click at [242, 121] on div "1 Basic Information" at bounding box center [230, 123] width 212 height 22
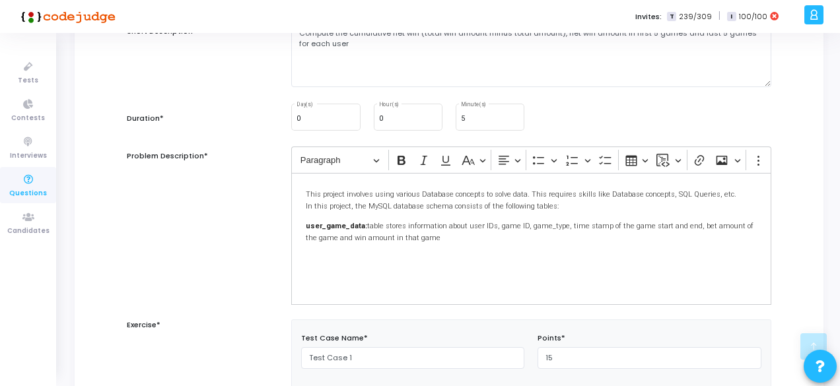
scroll to position [168, 0]
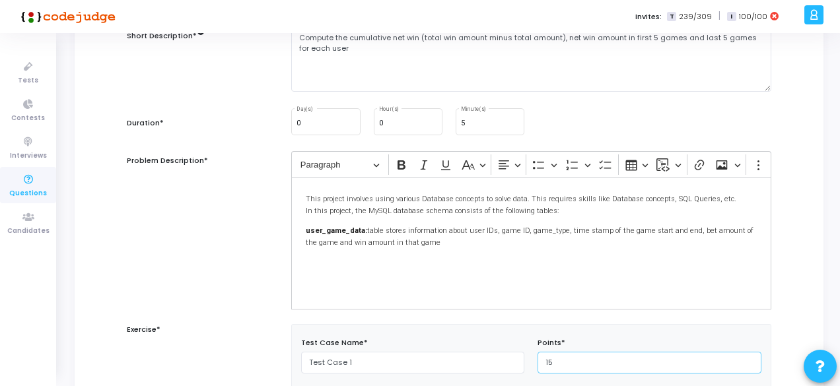
click at [567, 362] on input "15" at bounding box center [649, 363] width 224 height 22
type input "1"
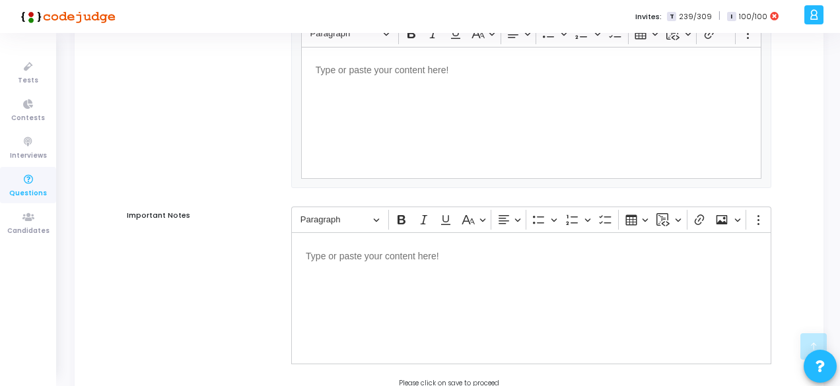
scroll to position [1142, 0]
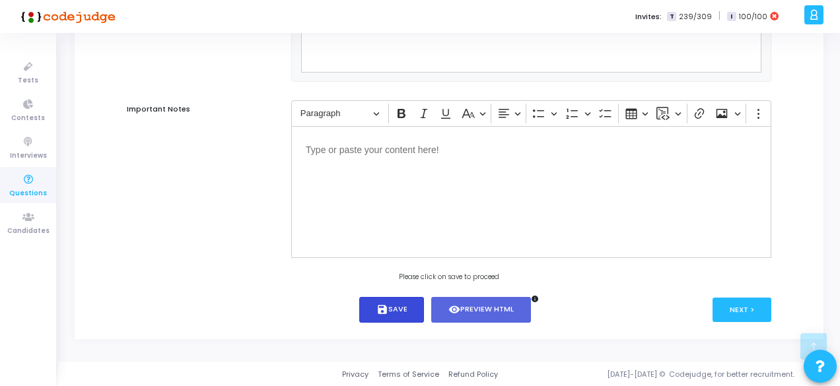
type input "4"
click at [394, 316] on button "save Save" at bounding box center [391, 310] width 65 height 26
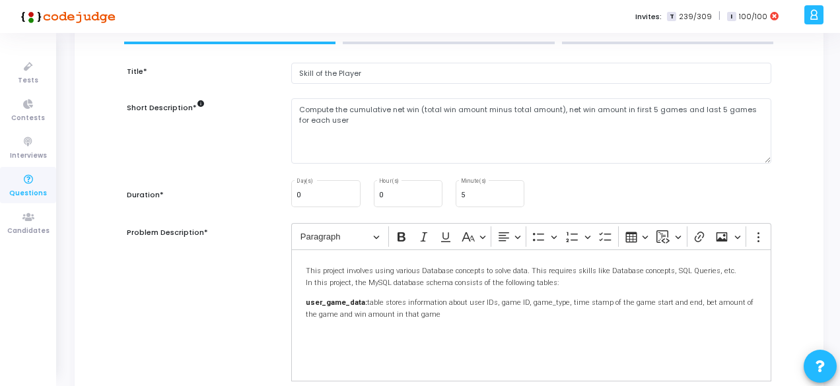
scroll to position [0, 0]
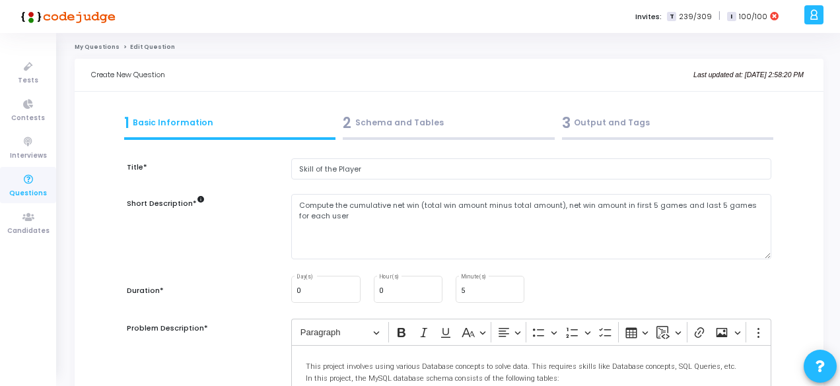
click at [597, 120] on div "3 Output and Tags" at bounding box center [668, 123] width 212 height 22
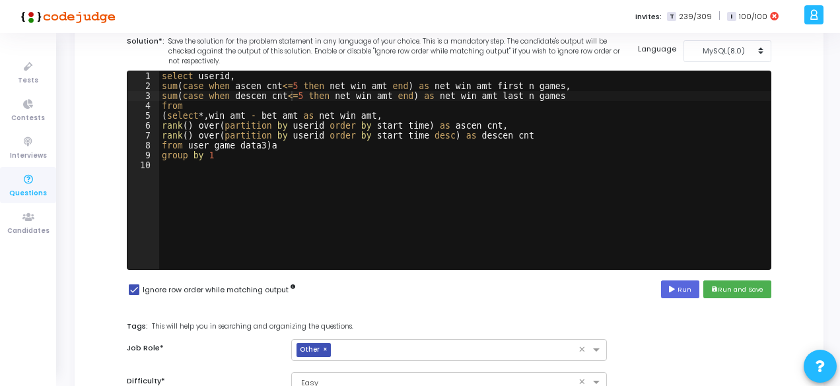
scroll to position [126, 0]
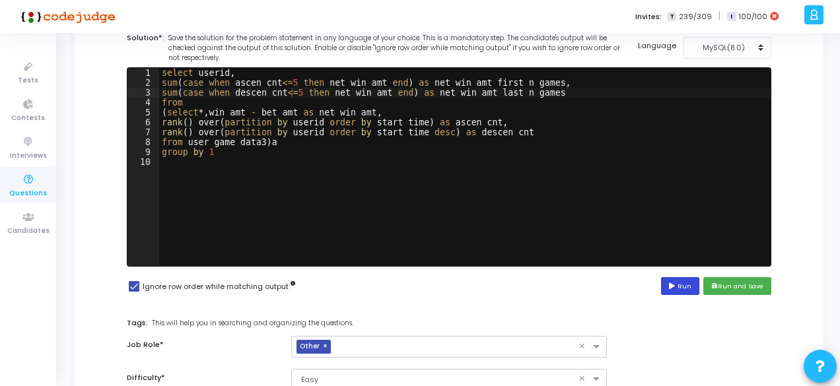
click at [683, 290] on button "Run" at bounding box center [680, 286] width 38 height 18
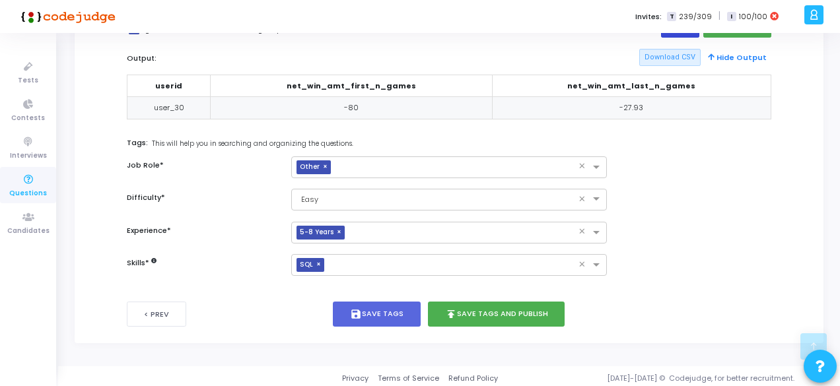
scroll to position [386, 0]
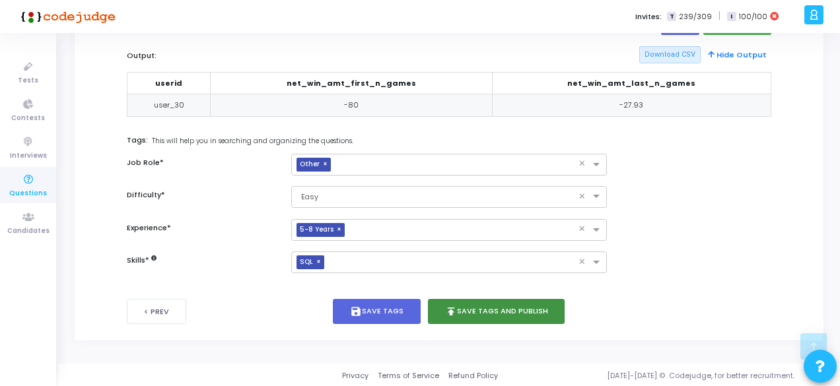
click at [487, 306] on button "publish Save Tags and Publish" at bounding box center [496, 312] width 137 height 26
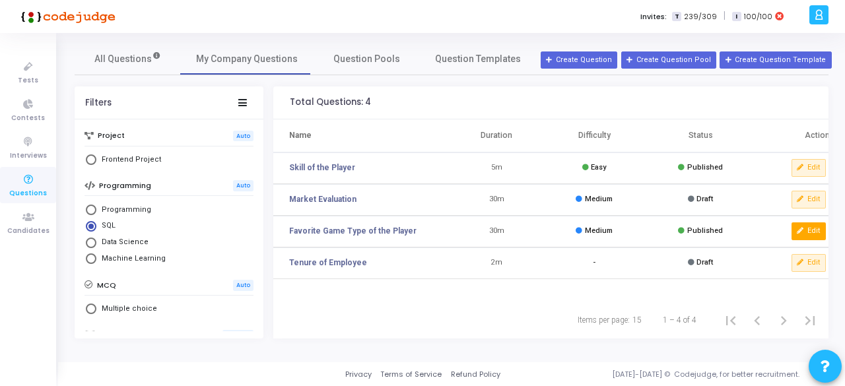
click at [801, 233] on icon at bounding box center [800, 231] width 7 height 7
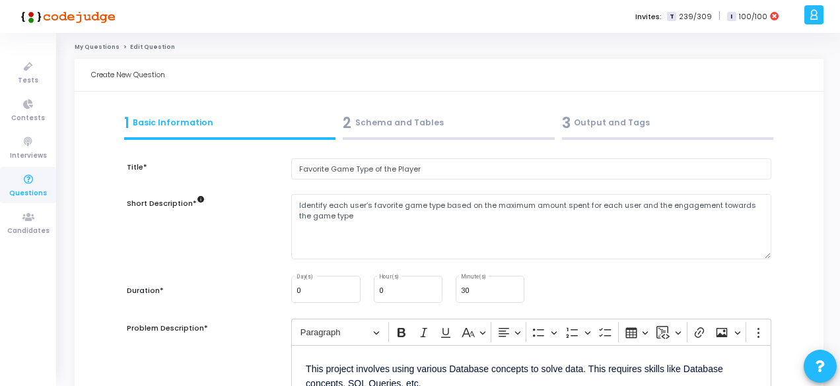
scroll to position [126, 0]
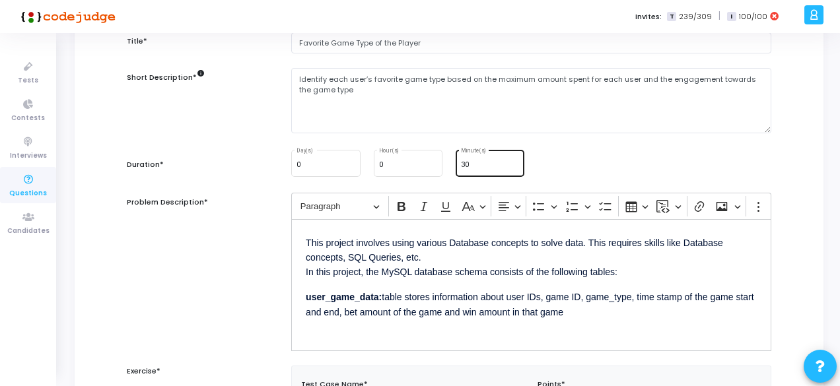
click at [472, 174] on div "30 Minute(s)" at bounding box center [490, 162] width 58 height 28
type input "3"
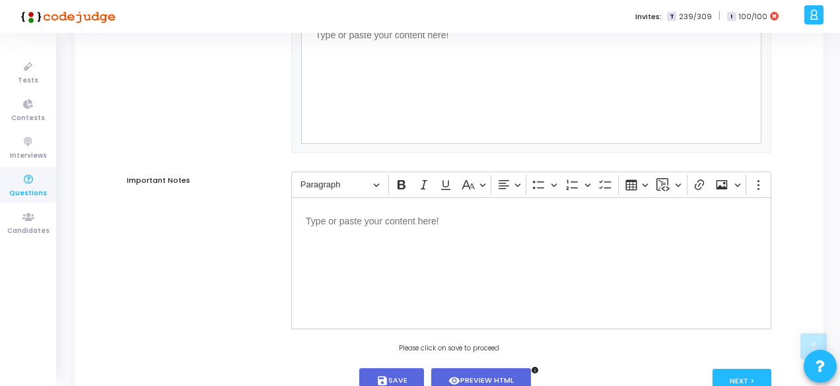
scroll to position [1142, 0]
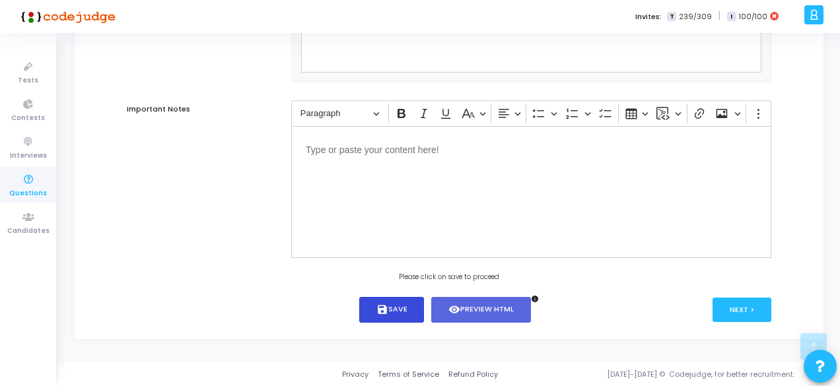
type input "15"
click at [394, 312] on button "save Save" at bounding box center [391, 310] width 65 height 26
click at [745, 304] on button "Next >" at bounding box center [741, 310] width 59 height 24
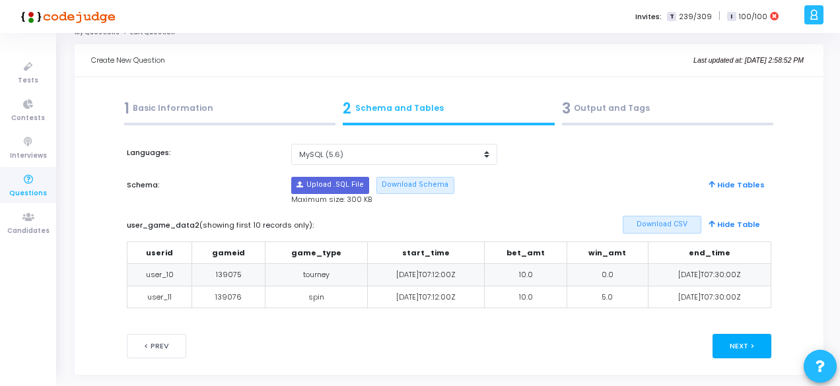
click at [745, 304] on div "user_game_data2 (showing first 10 records only) : Download CSV Hide Table useri…" at bounding box center [449, 268] width 658 height 104
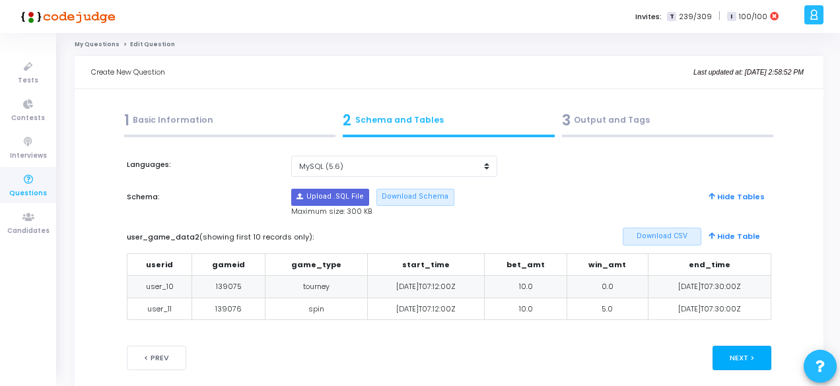
scroll to position [0, 0]
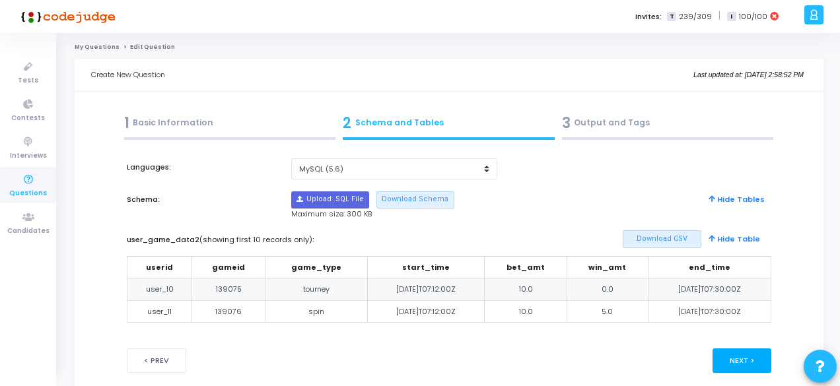
click at [751, 362] on button "Next >" at bounding box center [741, 361] width 59 height 24
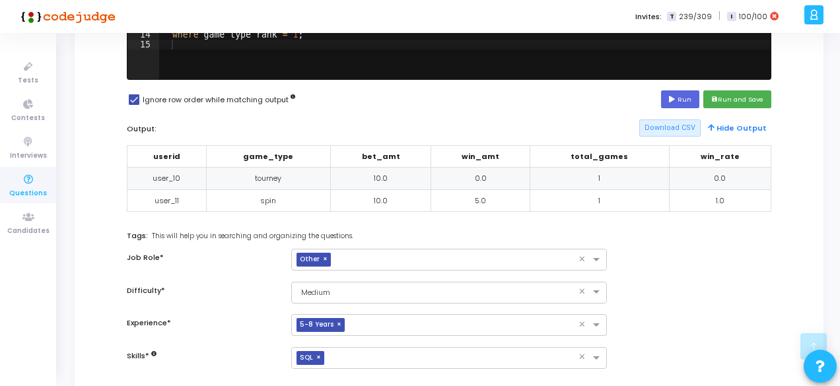
scroll to position [408, 0]
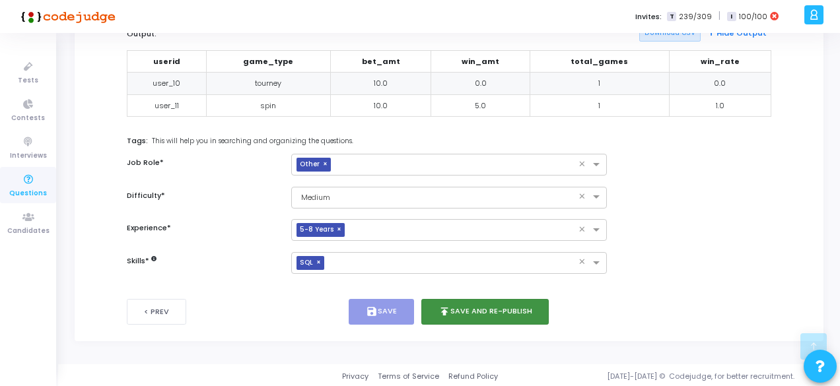
click at [465, 311] on button "publish Save and Re-publish" at bounding box center [485, 312] width 128 height 26
